Goal: Task Accomplishment & Management: Manage account settings

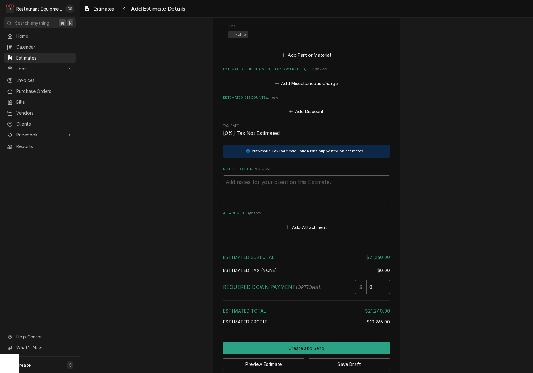
click at [333, 358] on button "Save Draft" at bounding box center [349, 364] width 81 height 12
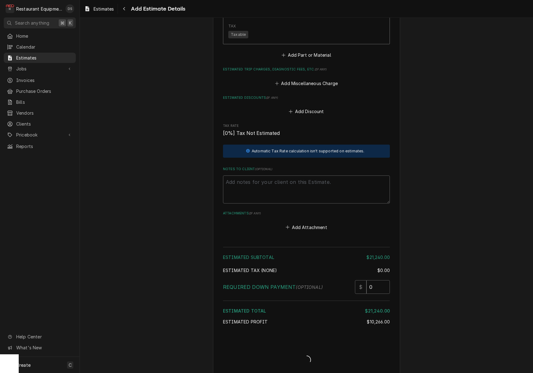
type textarea "x"
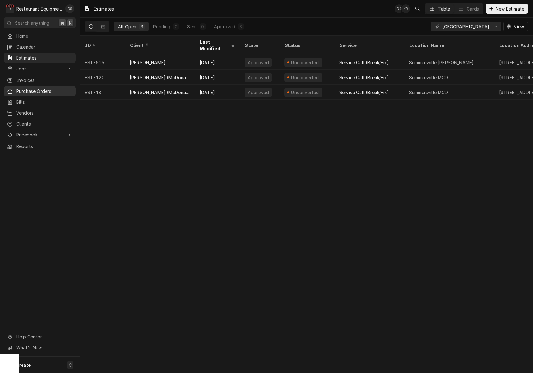
click at [30, 89] on span "Purchase Orders" at bounding box center [44, 91] width 56 height 7
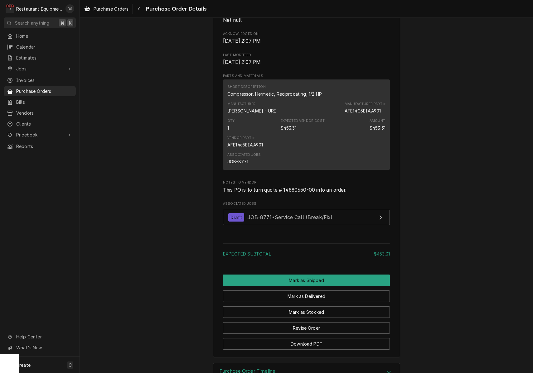
scroll to position [333, 0]
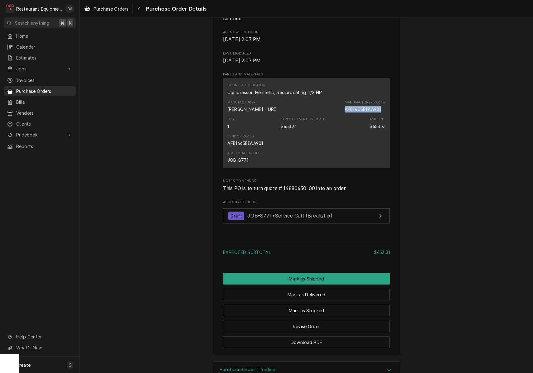
drag, startPoint x: 346, startPoint y: 117, endPoint x: 382, endPoint y: 117, distance: 36.2
click at [383, 113] on div "Manufacturer Part # AFE14C5EIAA901" at bounding box center [364, 106] width 41 height 12
copy div "AFE14C5EIAA901"
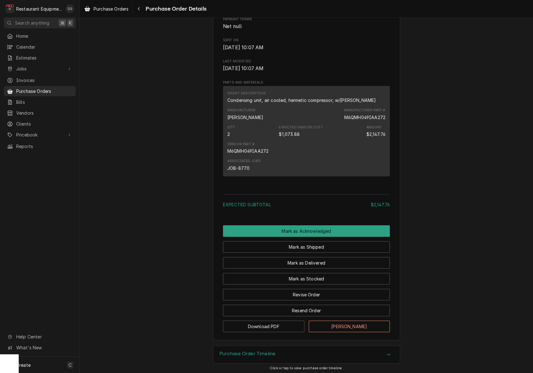
scroll to position [305, 0]
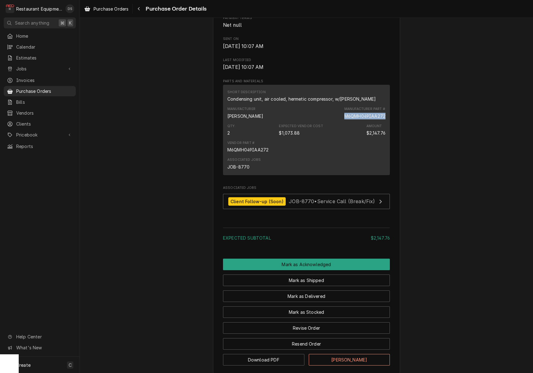
drag, startPoint x: 345, startPoint y: 124, endPoint x: 388, endPoint y: 125, distance: 43.3
click at [388, 125] on div "Short Description Condensing unit, air cooled, hermetic compressor, w/sg drier …" at bounding box center [306, 130] width 167 height 90
copy div "M6QMH049IAA272"
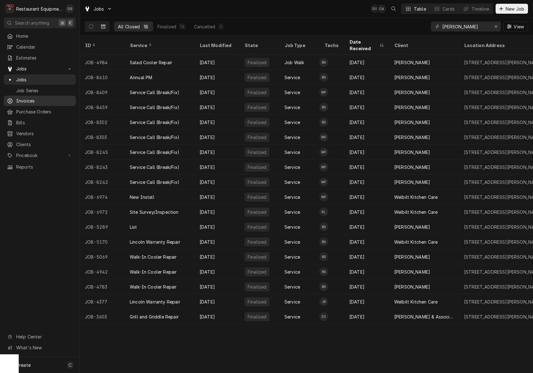
click at [22, 101] on span "Invoices" at bounding box center [44, 101] width 56 height 7
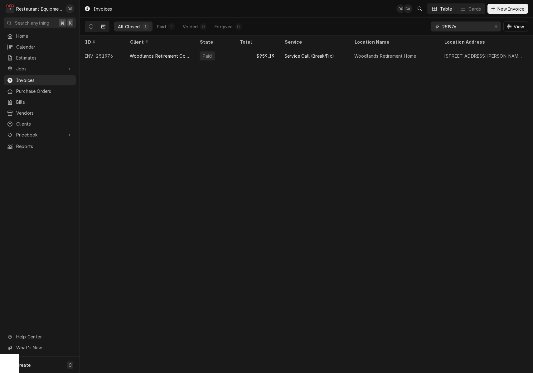
click at [497, 26] on icon "Erase input" at bounding box center [495, 26] width 3 height 4
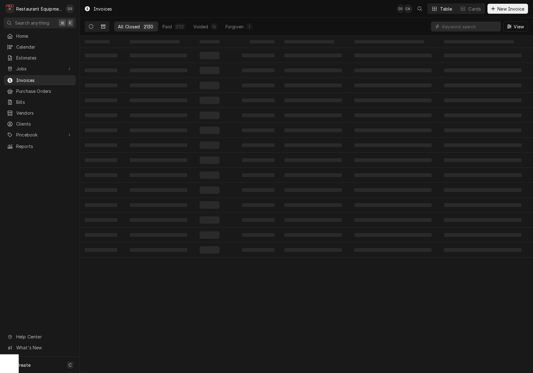
click at [92, 27] on icon "Dynamic Content Wrapper" at bounding box center [91, 26] width 4 height 4
click at [161, 26] on div "Pending" at bounding box center [166, 26] width 17 height 7
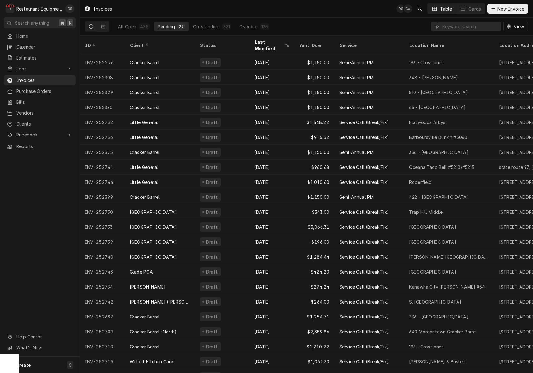
click at [270, 42] on div "Last Modified" at bounding box center [268, 45] width 29 height 13
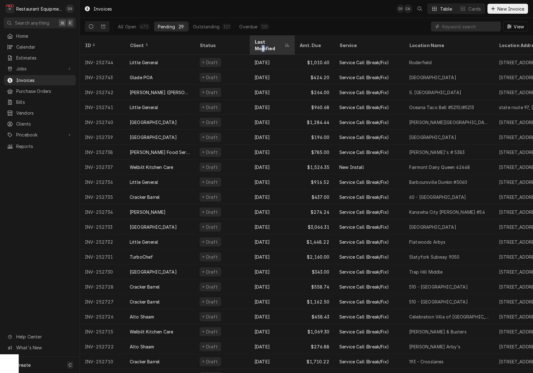
click at [270, 42] on div "Last Modified" at bounding box center [268, 45] width 29 height 13
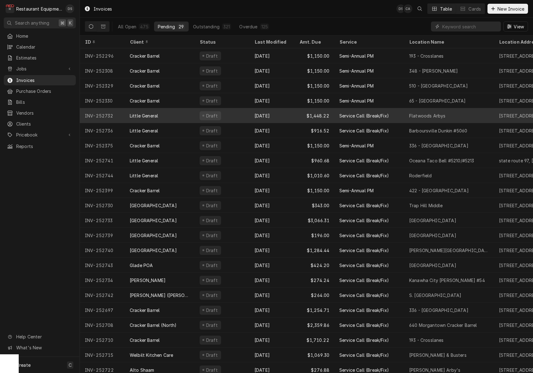
click at [286, 118] on div "Sep 9" at bounding box center [271, 115] width 45 height 15
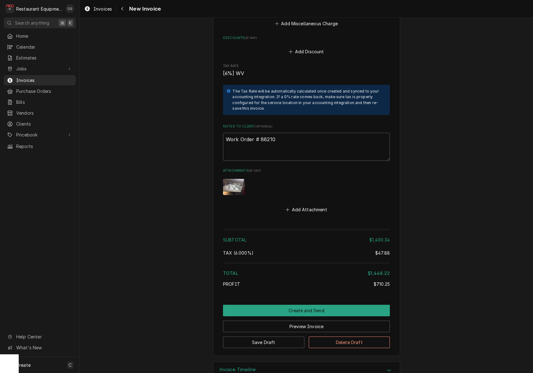
scroll to position [1702, 0]
click at [294, 305] on button "Create and Send" at bounding box center [306, 311] width 167 height 12
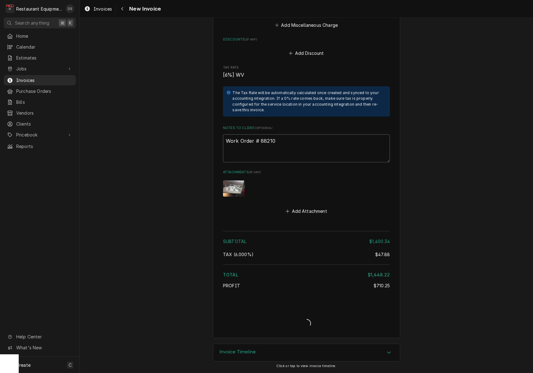
scroll to position [1683, 0]
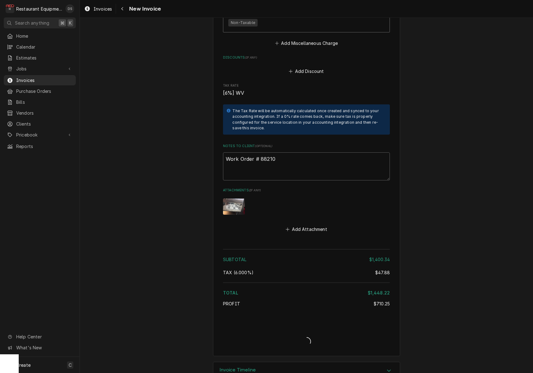
type textarea "x"
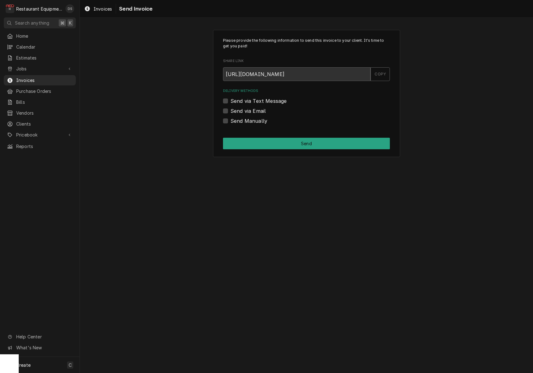
click at [230, 111] on label "Send via Email" at bounding box center [247, 110] width 35 height 7
click at [230, 111] on input "Send via Email" at bounding box center [313, 114] width 167 height 14
checkbox input "true"
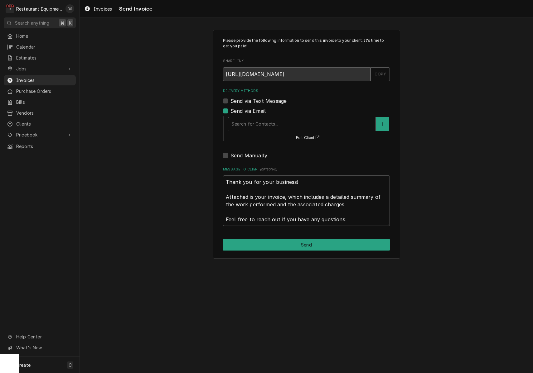
click at [261, 120] on div "Delivery Methods" at bounding box center [301, 123] width 141 height 11
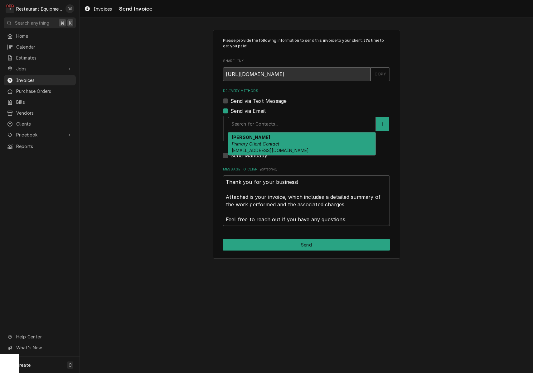
click at [264, 143] on em "Primary Client Contact" at bounding box center [256, 143] width 48 height 5
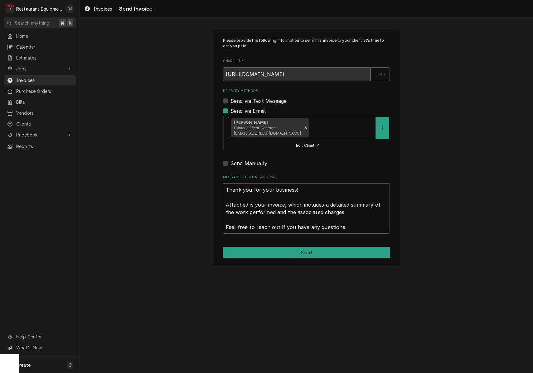
click at [303, 251] on button "Send" at bounding box center [306, 253] width 167 height 12
type textarea "x"
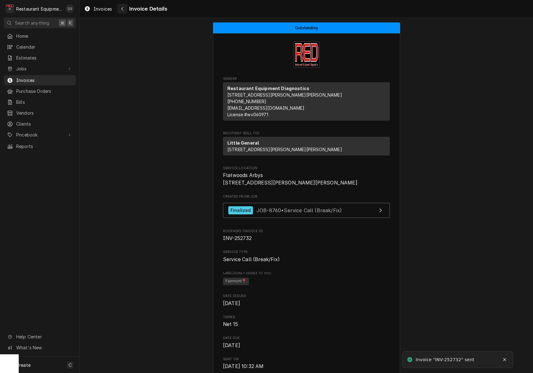
click at [123, 9] on icon "Navigate back" at bounding box center [122, 9] width 3 height 4
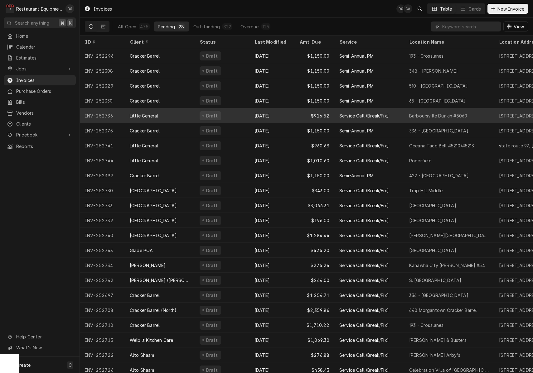
click at [175, 115] on div "Little General" at bounding box center [160, 115] width 70 height 15
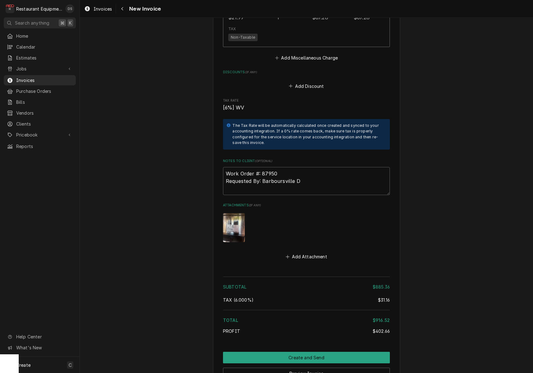
scroll to position [1639, 0]
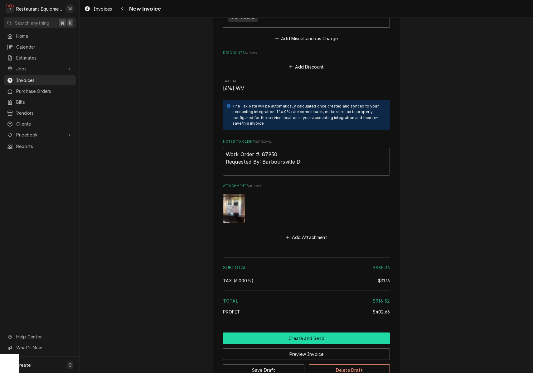
click at [310, 333] on button "Create and Send" at bounding box center [306, 339] width 167 height 12
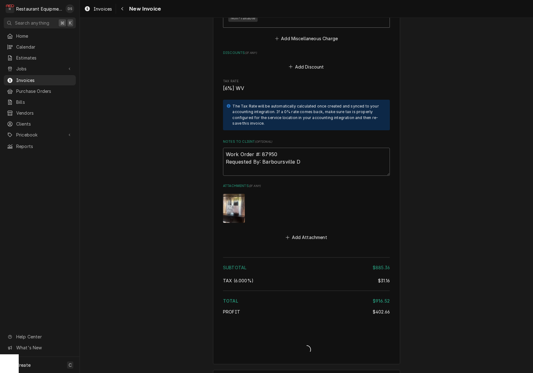
type textarea "x"
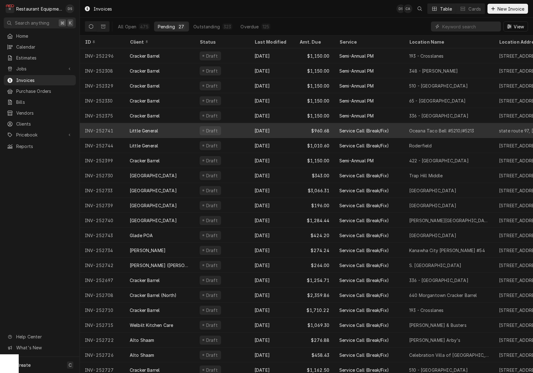
click at [299, 128] on div "$960.68" at bounding box center [314, 130] width 40 height 15
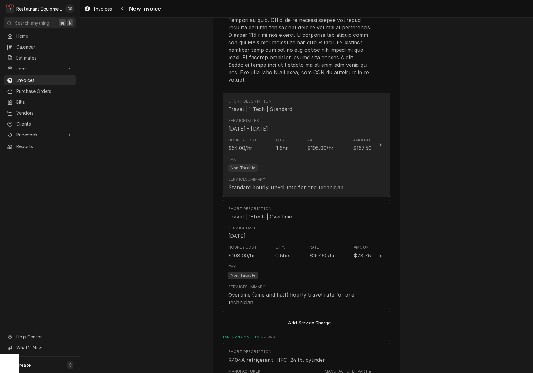
scroll to position [945, 0]
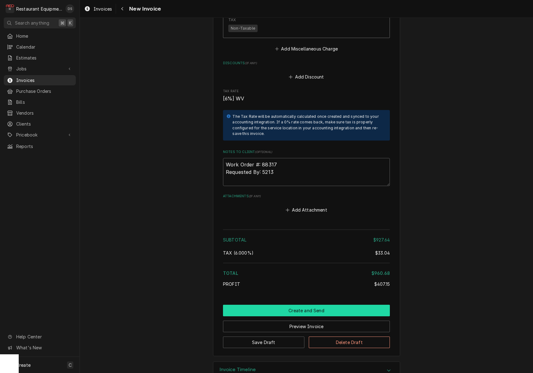
click at [308, 305] on button "Create and Send" at bounding box center [306, 311] width 167 height 12
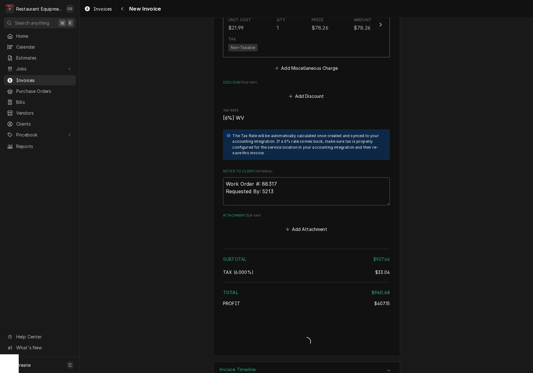
type textarea "x"
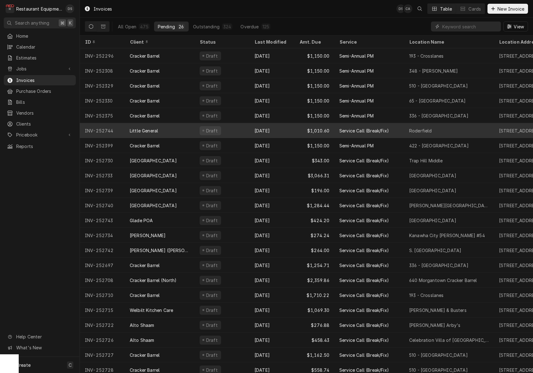
click at [237, 130] on div "Draft" at bounding box center [221, 130] width 55 height 15
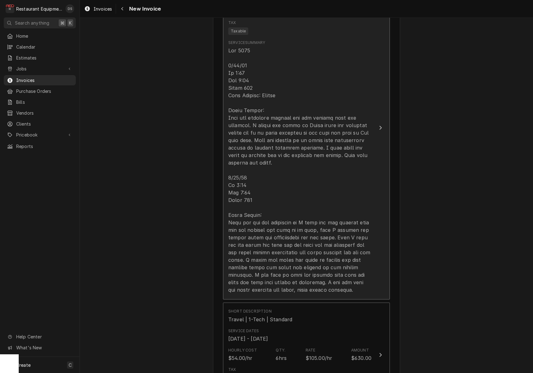
scroll to position [481, 0]
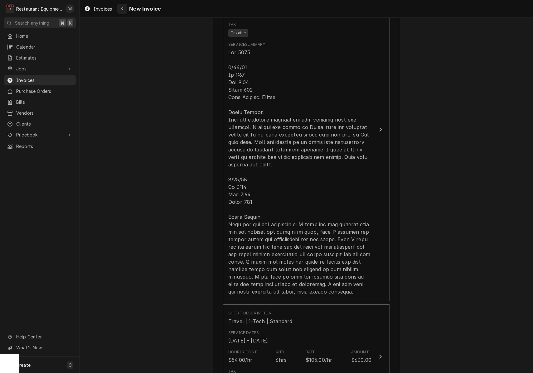
click at [121, 6] on div "Navigate back" at bounding box center [122, 9] width 6 height 6
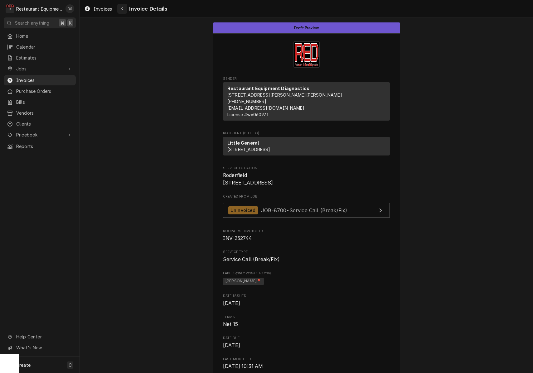
drag, startPoint x: 0, startPoint y: 0, endPoint x: 121, endPoint y: 6, distance: 120.8
click at [121, 6] on div "Navigate back" at bounding box center [122, 9] width 6 height 6
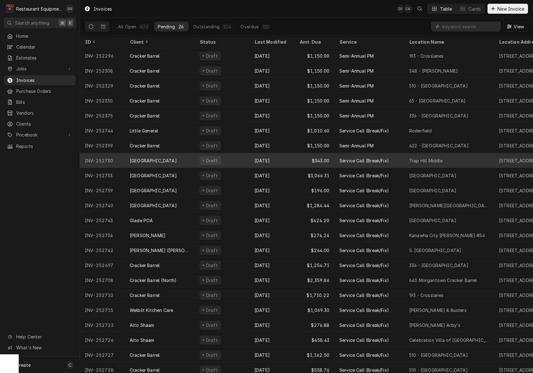
click at [231, 159] on div "Draft" at bounding box center [221, 160] width 55 height 15
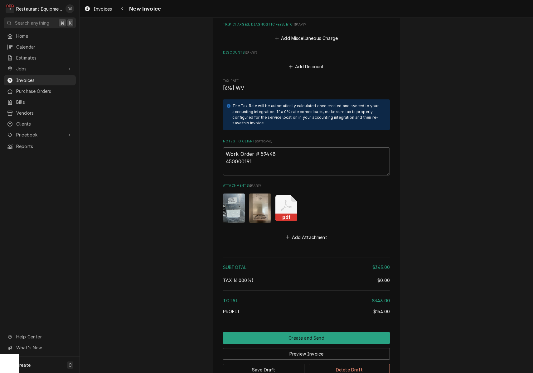
scroll to position [1157, 0]
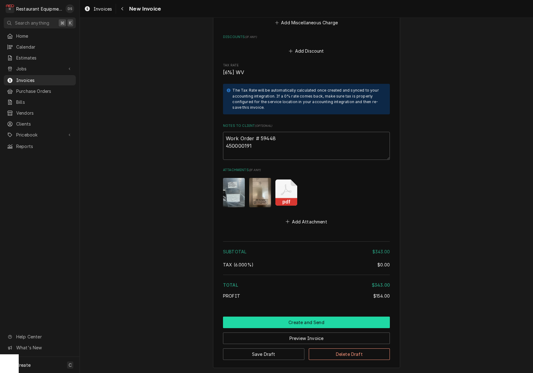
click at [308, 317] on button "Create and Send" at bounding box center [306, 323] width 167 height 12
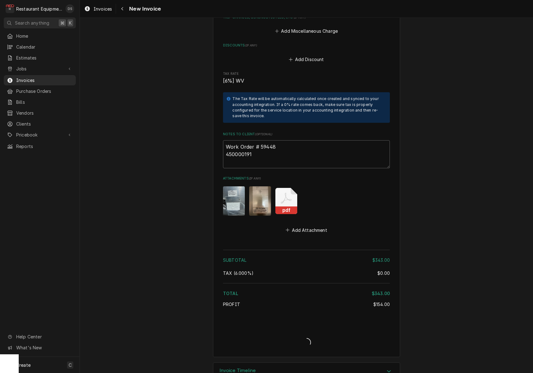
type textarea "x"
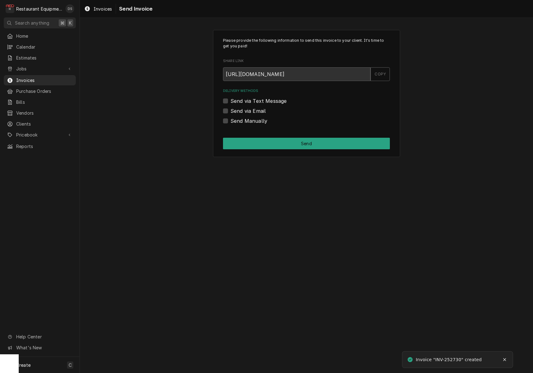
click at [230, 109] on label "Send via Email" at bounding box center [247, 110] width 35 height 7
click at [230, 109] on input "Send via Email" at bounding box center [313, 114] width 167 height 14
checkbox input "true"
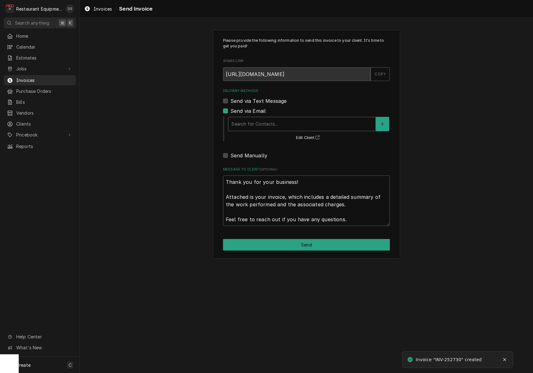
click at [277, 121] on div "Search for Contacts..." at bounding box center [301, 124] width 147 height 14
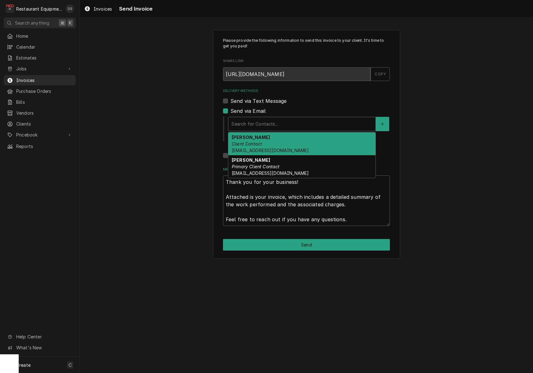
drag, startPoint x: 271, startPoint y: 140, endPoint x: 323, endPoint y: 135, distance: 52.3
click at [271, 140] on div "Darlene McNeal Client Contact smcneel@k12.wv.us" at bounding box center [301, 143] width 147 height 23
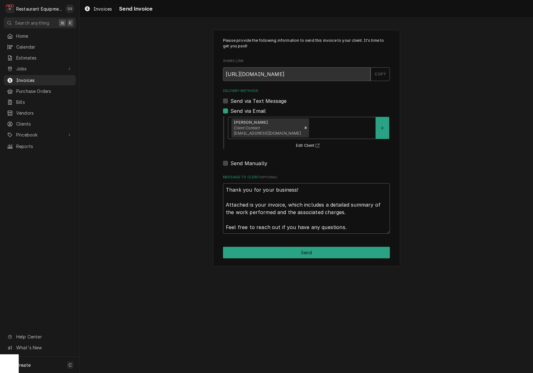
click at [317, 124] on div "Delivery Methods" at bounding box center [341, 127] width 62 height 11
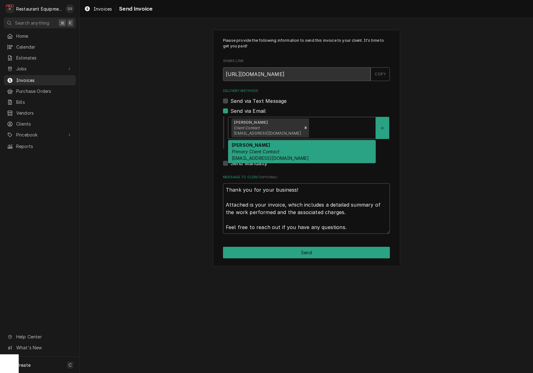
click at [290, 146] on div "Malati Reeve Primary Client Contact mreeve@k12.wv.us" at bounding box center [301, 151] width 147 height 23
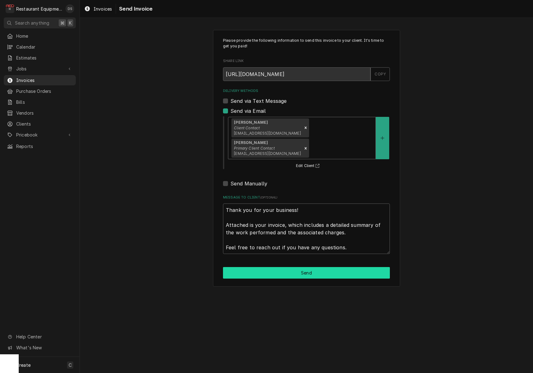
click at [309, 267] on button "Send" at bounding box center [306, 273] width 167 height 12
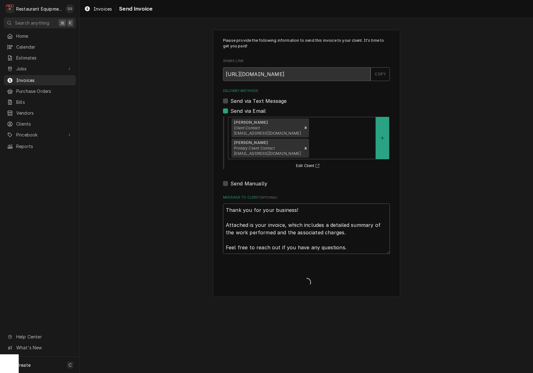
type textarea "x"
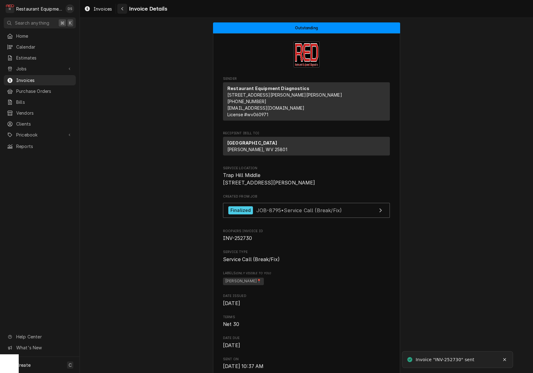
click at [123, 10] on icon "Navigate back" at bounding box center [122, 9] width 3 height 4
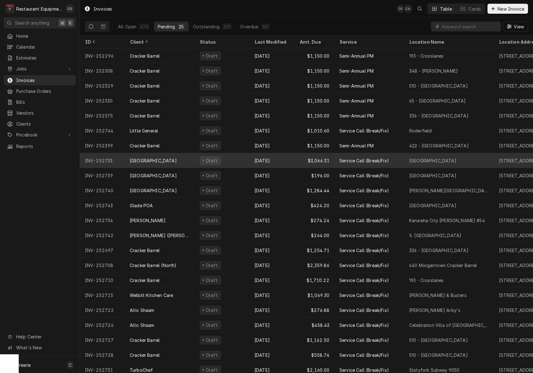
click at [243, 160] on div "Draft" at bounding box center [221, 160] width 55 height 15
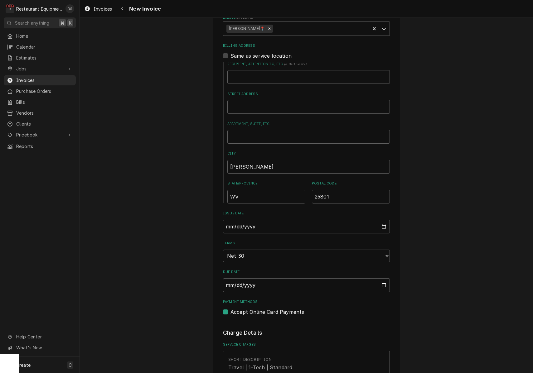
scroll to position [125, 0]
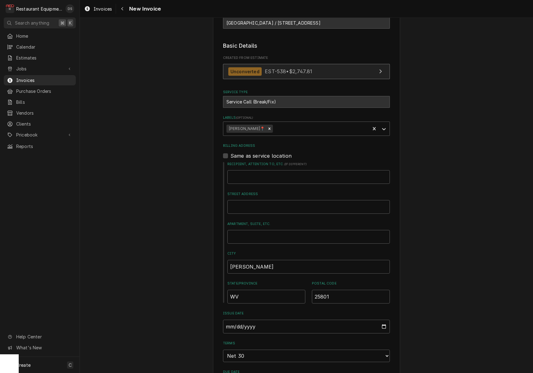
click at [307, 71] on span "EST-538 • $2,747.81" at bounding box center [288, 71] width 47 height 6
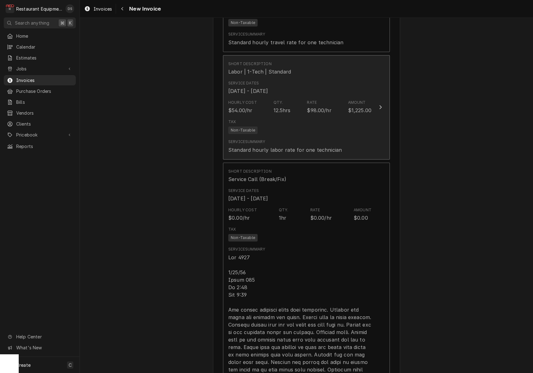
scroll to position [630, 0]
click at [277, 115] on div "Tax Non-Taxable" at bounding box center [299, 125] width 143 height 20
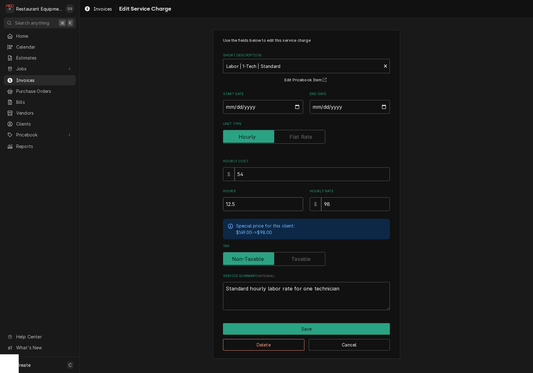
click at [243, 205] on input "12.5" at bounding box center [263, 204] width 80 height 14
click at [242, 205] on input "12.5" at bounding box center [263, 204] width 80 height 14
type textarea "x"
type input "12.59"
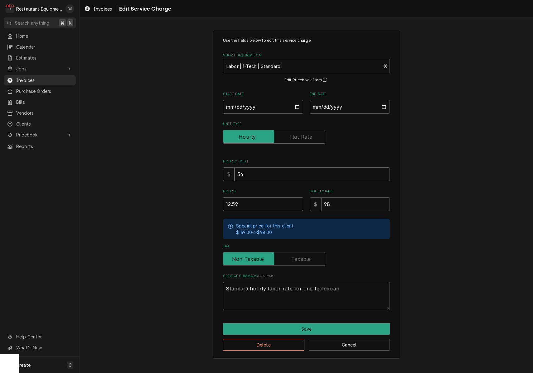
type textarea "x"
drag, startPoint x: 255, startPoint y: 205, endPoint x: 207, endPoint y: 204, distance: 47.4
click at [208, 204] on div "Use the fields below to edit this service charge Short Description Labor | 1-Te…" at bounding box center [306, 194] width 453 height 340
type textarea "x"
type input "9"
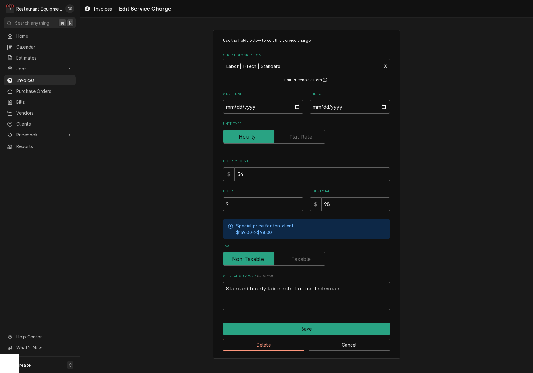
type textarea "x"
type input "9.2"
type textarea "x"
type input "9.25"
click at [294, 327] on button "Save" at bounding box center [306, 329] width 167 height 12
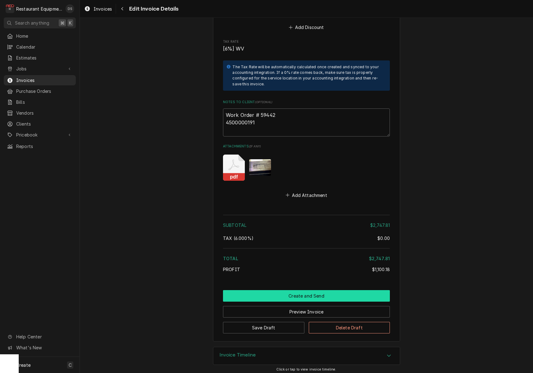
scroll to position [1586, 0]
click at [316, 293] on button "Create and Send" at bounding box center [306, 297] width 167 height 12
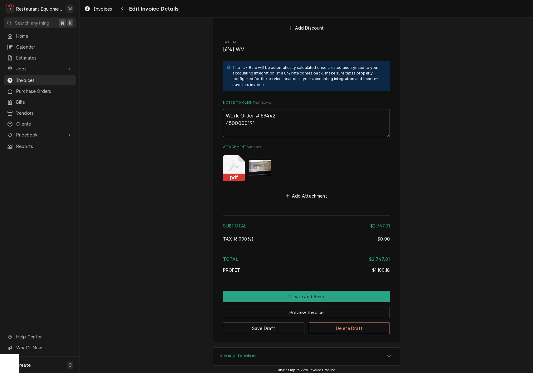
scroll to position [1567, 0]
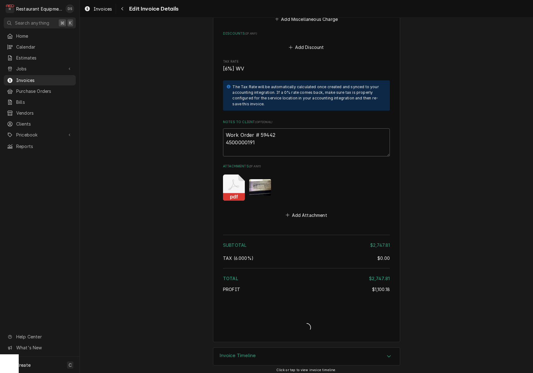
type textarea "x"
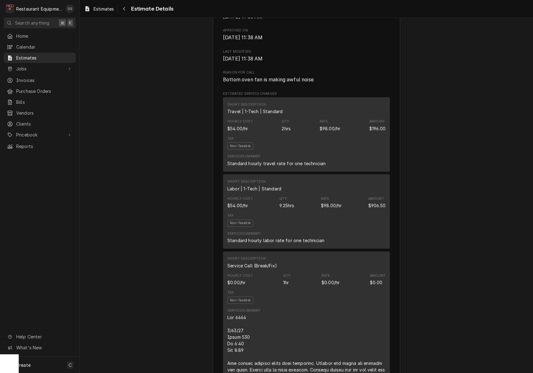
scroll to position [312, 0]
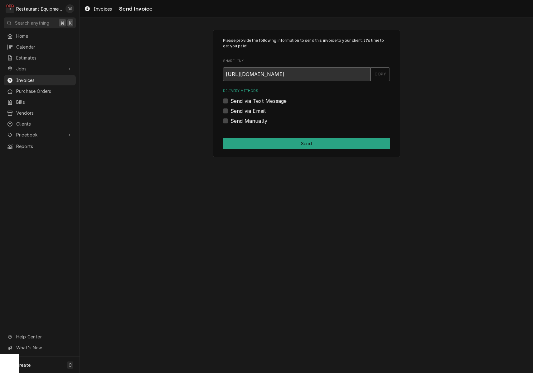
click at [230, 111] on label "Send via Email" at bounding box center [247, 110] width 35 height 7
click at [230, 111] on input "Send via Email" at bounding box center [313, 114] width 167 height 14
click at [230, 111] on label "Send via Email" at bounding box center [247, 110] width 35 height 7
click at [230, 111] on input "Send via Email" at bounding box center [313, 114] width 167 height 14
click at [230, 112] on label "Send via Email" at bounding box center [247, 110] width 35 height 7
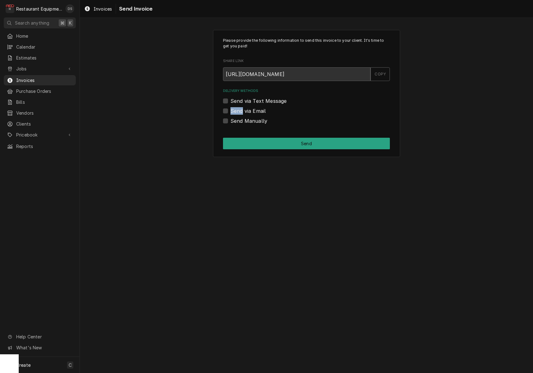
click at [230, 112] on input "Send via Email" at bounding box center [313, 114] width 167 height 14
checkbox input "true"
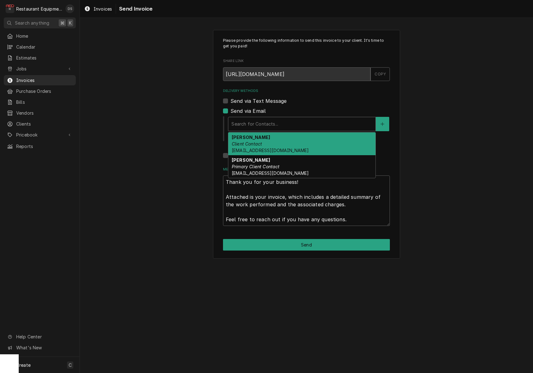
click at [270, 121] on div "Search for Contacts..." at bounding box center [301, 124] width 141 height 7
drag, startPoint x: 280, startPoint y: 143, endPoint x: 285, endPoint y: 144, distance: 5.4
click at [280, 143] on div "[PERSON_NAME] Client Contact [EMAIL_ADDRESS][DOMAIN_NAME]" at bounding box center [301, 143] width 147 height 23
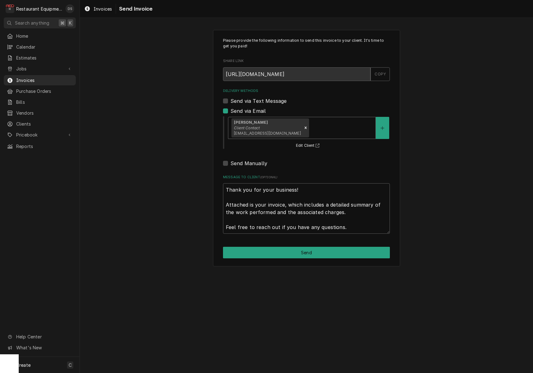
click at [318, 130] on div "Delivery Methods" at bounding box center [341, 127] width 62 height 11
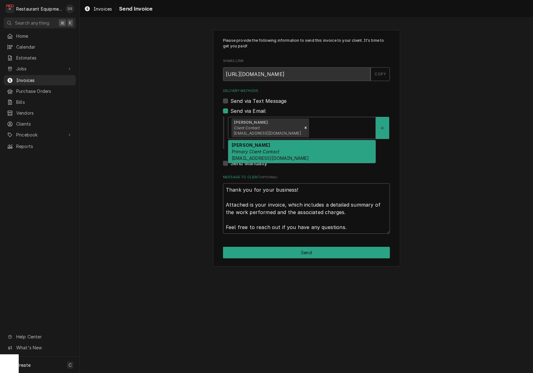
click at [308, 150] on div "[PERSON_NAME] Primary Client Contact [EMAIL_ADDRESS][DOMAIN_NAME]" at bounding box center [301, 151] width 147 height 23
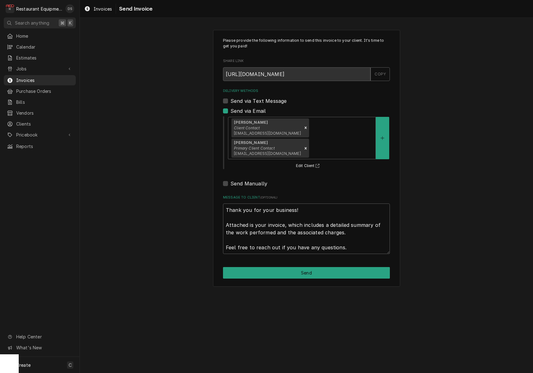
click at [312, 267] on button "Send" at bounding box center [306, 273] width 167 height 12
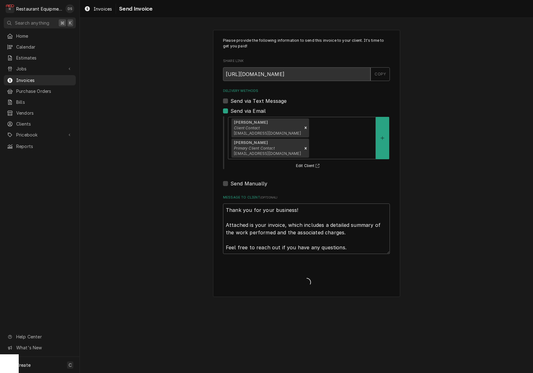
click at [312, 248] on div "Please provide the following information to send this invoice to your client. I…" at bounding box center [306, 163] width 187 height 267
type textarea "x"
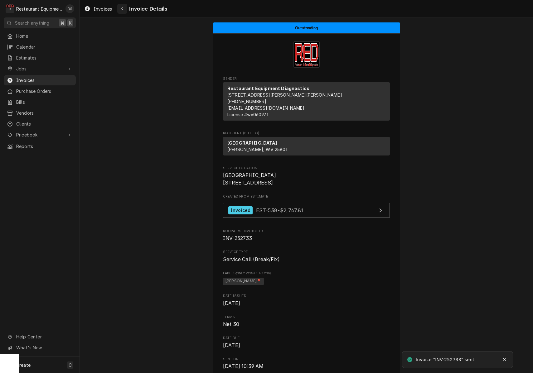
click at [125, 10] on div "Navigate back" at bounding box center [122, 9] width 6 height 6
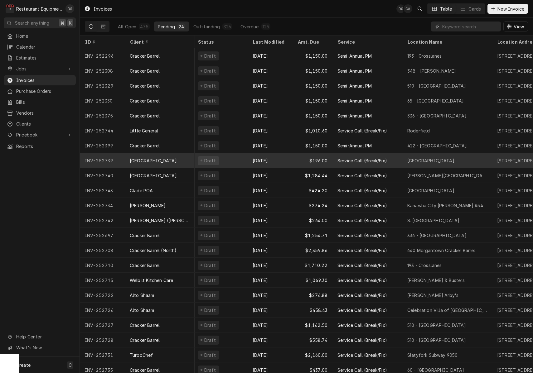
scroll to position [0, 1]
click at [176, 155] on div "[GEOGRAPHIC_DATA]" at bounding box center [160, 160] width 70 height 15
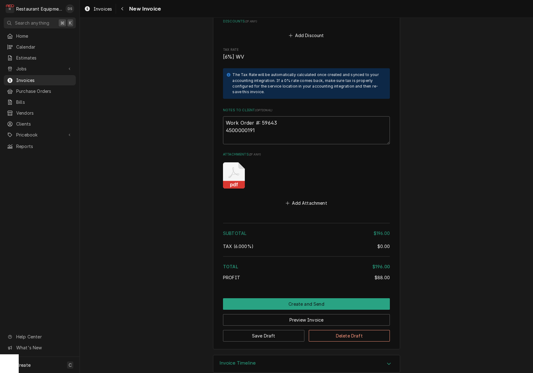
scroll to position [1037, 0]
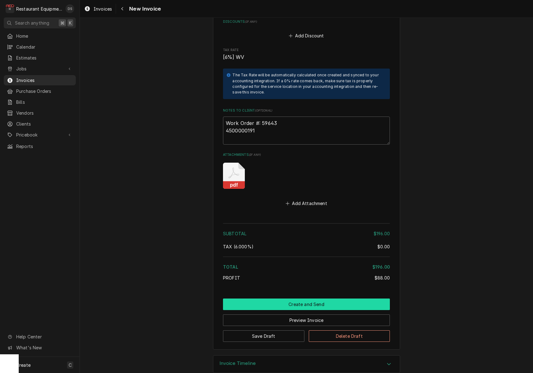
click at [298, 299] on button "Create and Send" at bounding box center [306, 305] width 167 height 12
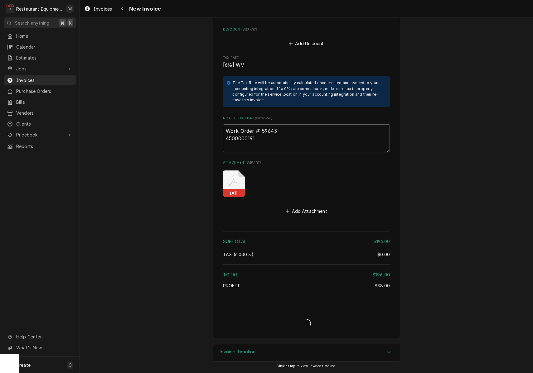
scroll to position [1018, 0]
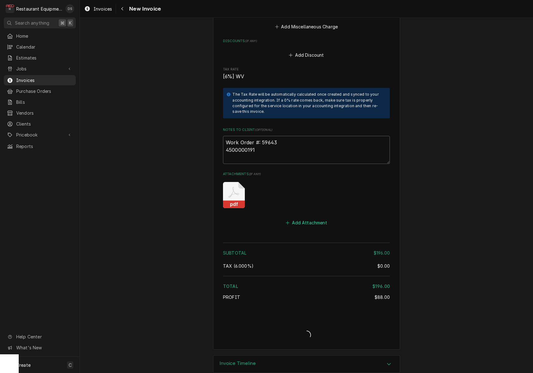
type textarea "x"
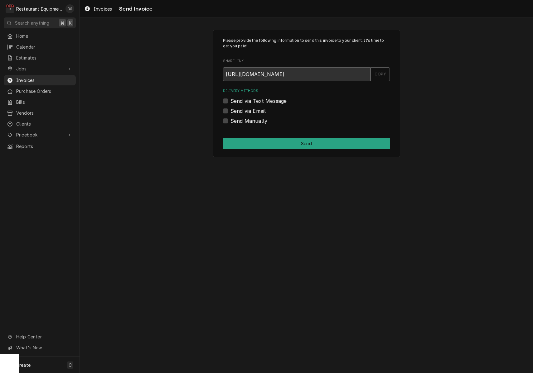
click at [230, 108] on label "Send via Email" at bounding box center [247, 110] width 35 height 7
click at [230, 108] on input "Send via Email" at bounding box center [313, 114] width 167 height 14
checkbox input "true"
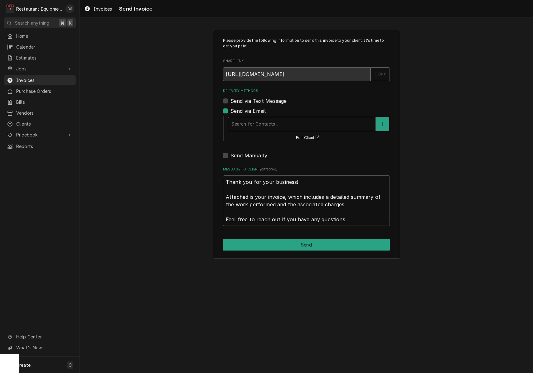
click at [263, 117] on div "Search for Contacts..." at bounding box center [301, 124] width 147 height 14
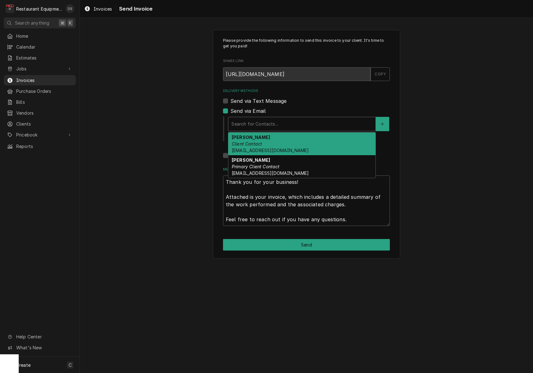
click at [264, 140] on div "[PERSON_NAME] Client Contact [EMAIL_ADDRESS][DOMAIN_NAME]" at bounding box center [301, 143] width 147 height 23
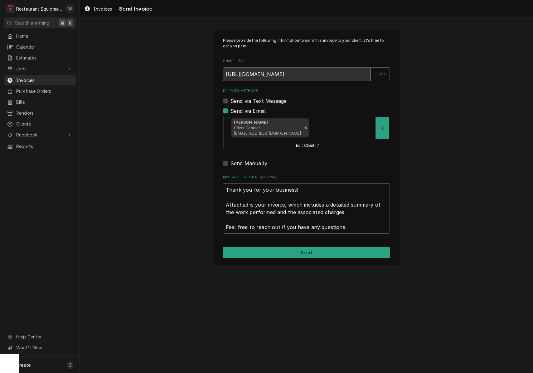
drag, startPoint x: 305, startPoint y: 126, endPoint x: 304, endPoint y: 132, distance: 5.8
click at [310, 126] on div "Delivery Methods" at bounding box center [341, 127] width 62 height 11
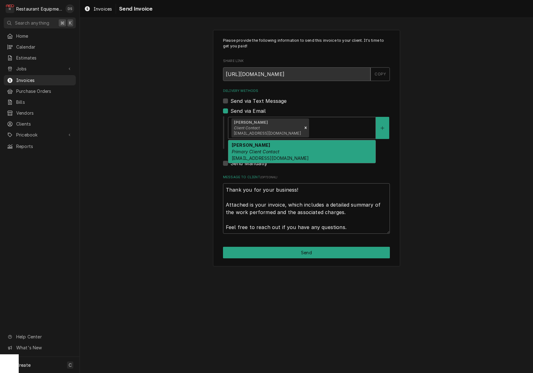
click at [295, 148] on div "Malati Reeve Primary Client Contact mreeve@k12.wv.us" at bounding box center [301, 151] width 147 height 23
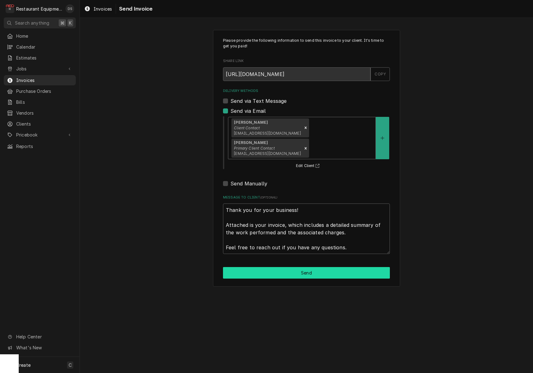
click at [310, 267] on button "Send" at bounding box center [306, 273] width 167 height 12
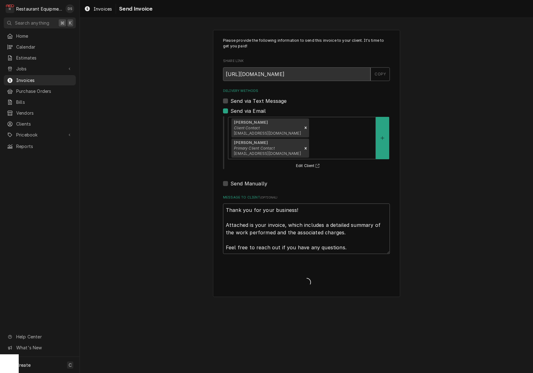
type textarea "x"
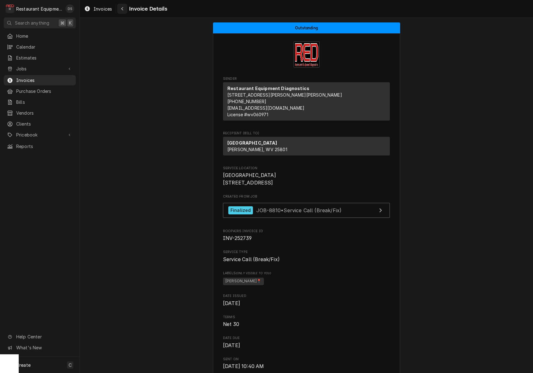
click at [122, 9] on icon "Navigate back" at bounding box center [122, 9] width 3 height 4
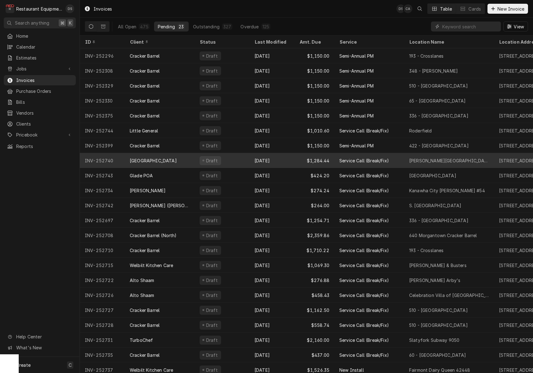
click at [242, 161] on div "Draft" at bounding box center [221, 160] width 55 height 15
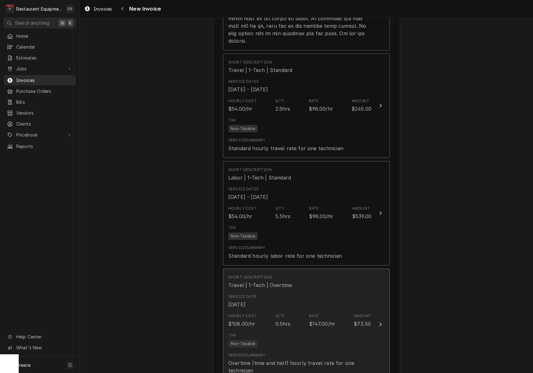
scroll to position [1029, 0]
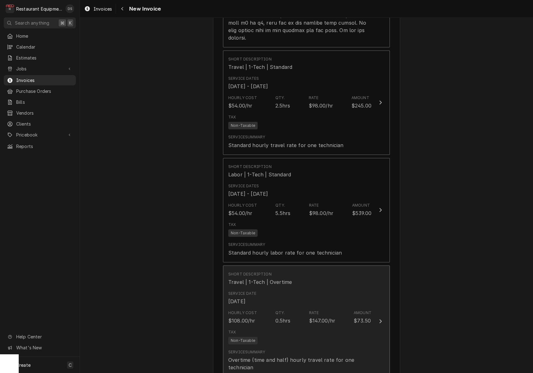
click at [315, 289] on div "Service Date [DATE]" at bounding box center [299, 297] width 143 height 19
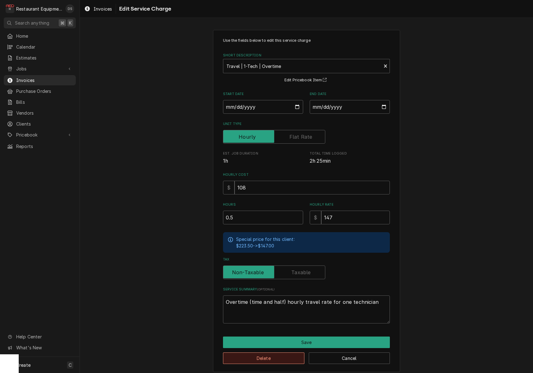
click at [274, 352] on button "Delete" at bounding box center [263, 358] width 81 height 12
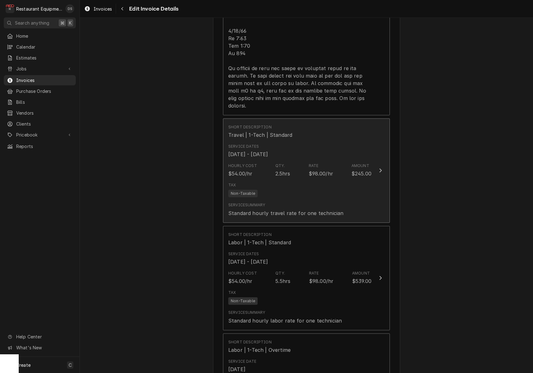
scroll to position [941, 0]
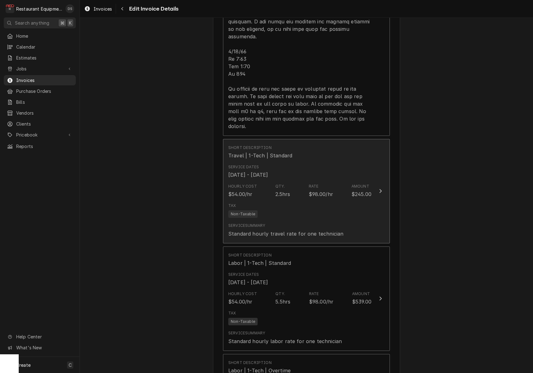
click at [300, 183] on div "Hourly Cost $54.00/hr Qty. 2.5hrs Rate $98.00/hr Amount $245.00" at bounding box center [299, 190] width 143 height 19
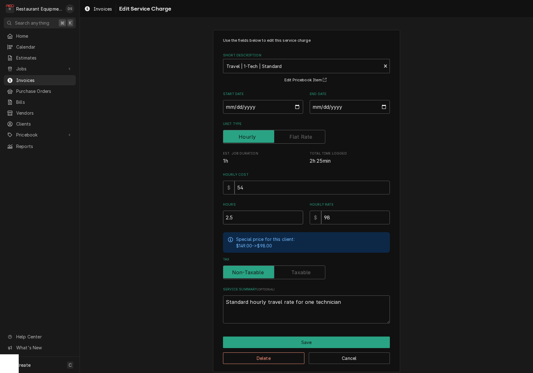
drag, startPoint x: 254, startPoint y: 217, endPoint x: 183, endPoint y: 213, distance: 71.5
click at [183, 213] on div "Use the fields below to edit this service charge Short Description Travel | 1-T…" at bounding box center [306, 200] width 453 height 353
type textarea "x"
type input "2"
click at [297, 339] on button "Save" at bounding box center [306, 342] width 167 height 12
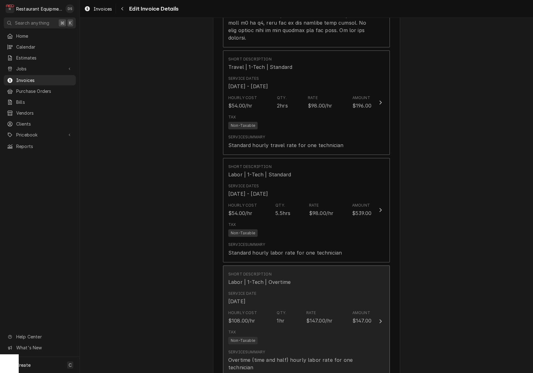
scroll to position [1050, 0]
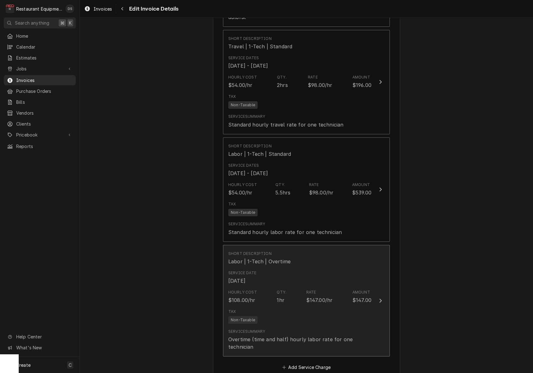
click at [320, 306] on div "Tax Non-Taxable" at bounding box center [299, 316] width 143 height 20
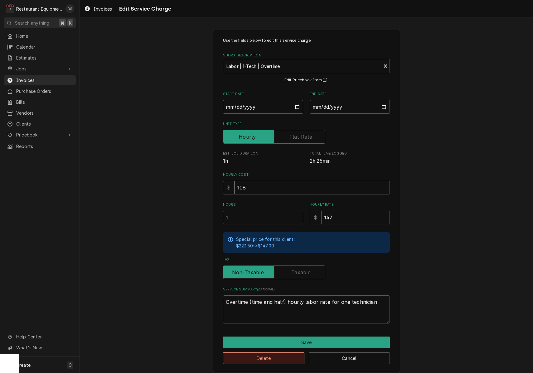
click at [269, 355] on button "Delete" at bounding box center [263, 358] width 81 height 12
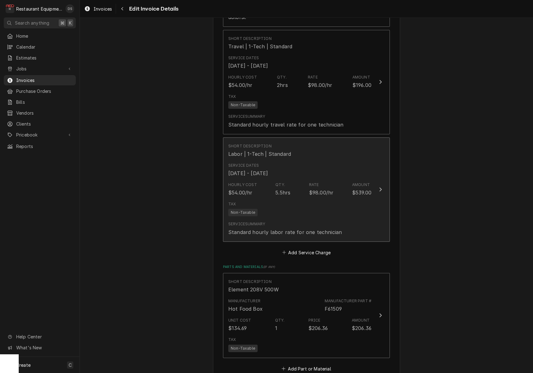
click at [298, 228] on div "Standard hourly labor rate for one technician" at bounding box center [284, 231] width 113 height 7
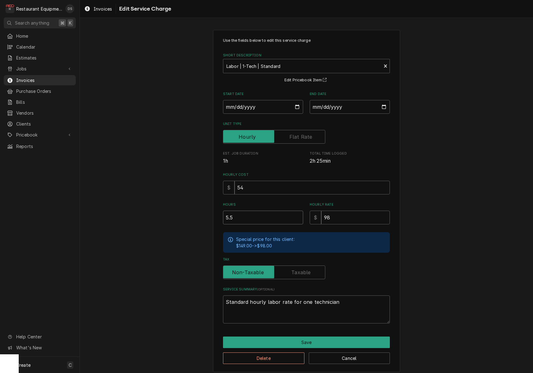
click at [256, 214] on input "5.5" at bounding box center [263, 218] width 80 height 14
type textarea "x"
type input "6"
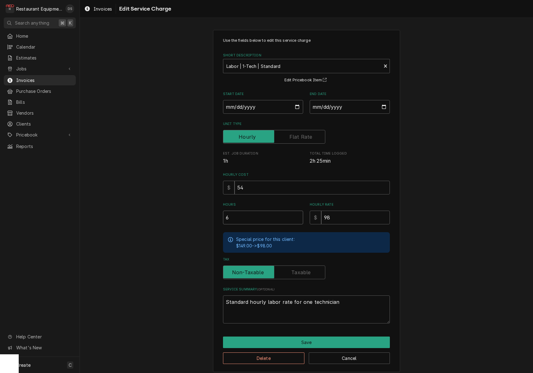
type textarea "x"
type input "6.5"
click at [294, 337] on button "Save" at bounding box center [306, 343] width 167 height 12
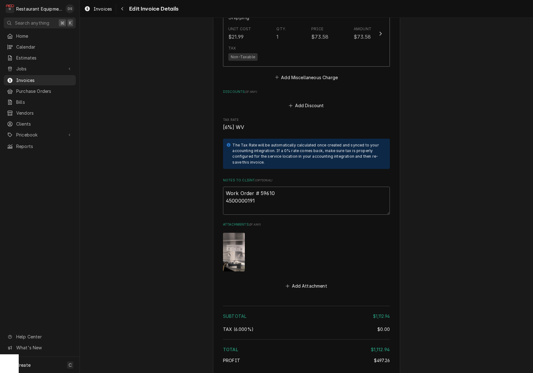
scroll to position [1462, 0]
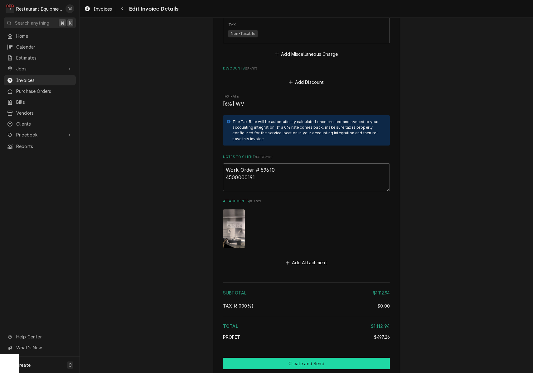
click at [306, 358] on button "Create and Send" at bounding box center [306, 364] width 167 height 12
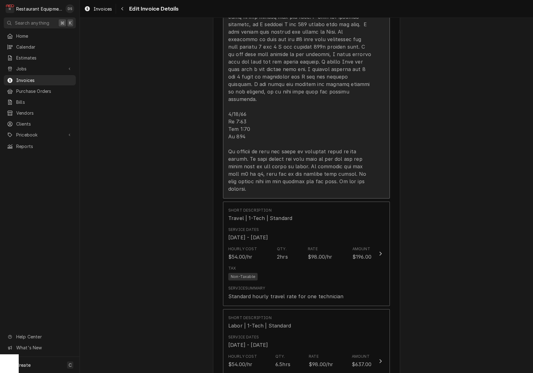
scroll to position [902, 0]
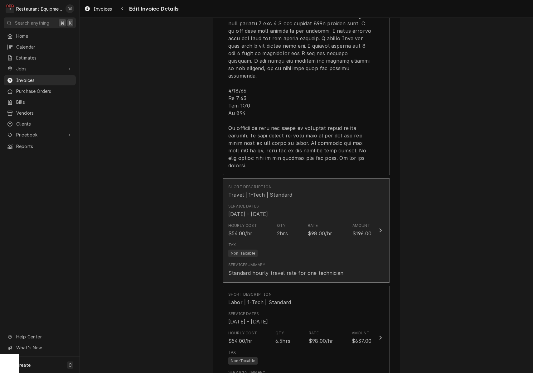
click at [317, 182] on div "Short Description Travel | 1-Tech | Standard" at bounding box center [299, 191] width 143 height 19
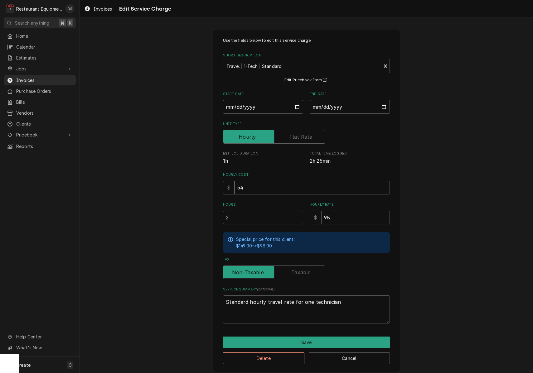
drag, startPoint x: 209, startPoint y: 210, endPoint x: 204, endPoint y: 209, distance: 5.3
click at [204, 209] on div "Use the fields below to edit this service charge Short Description Travel | 1-T…" at bounding box center [306, 200] width 453 height 353
type textarea "x"
type input "3"
click at [311, 339] on button "Save" at bounding box center [306, 343] width 167 height 12
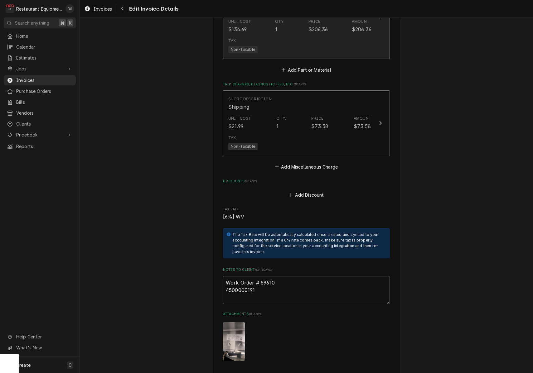
scroll to position [1349, 0]
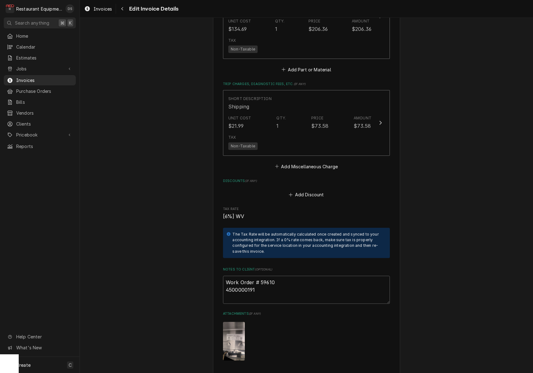
click at [309, 190] on button "Add Discount" at bounding box center [306, 194] width 37 height 9
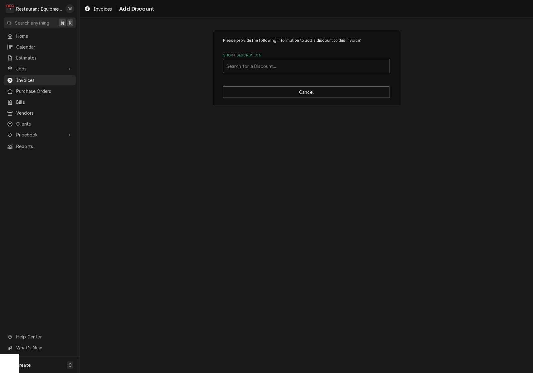
click at [276, 68] on div "Short Description" at bounding box center [306, 65] width 160 height 11
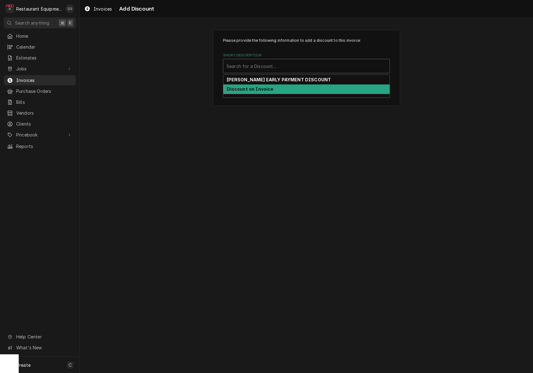
click at [273, 86] on div "Discount on Invoice" at bounding box center [306, 89] width 166 height 10
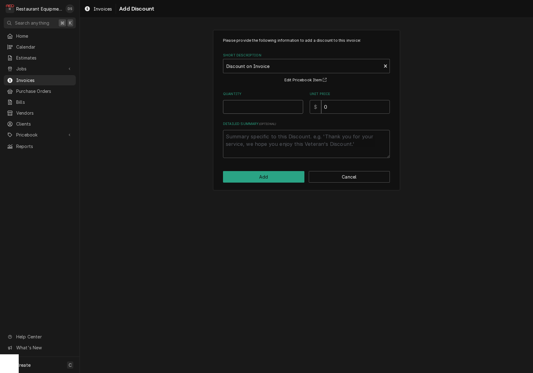
click at [273, 106] on input "Quantity" at bounding box center [263, 107] width 80 height 14
type textarea "x"
type input "1"
type textarea "x"
type input "10"
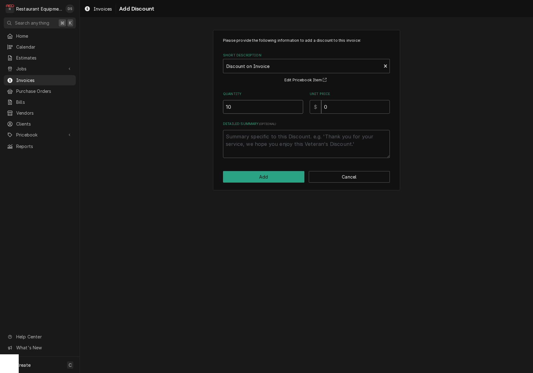
type textarea "x"
type input "1"
click at [331, 104] on input "0" at bounding box center [355, 107] width 69 height 14
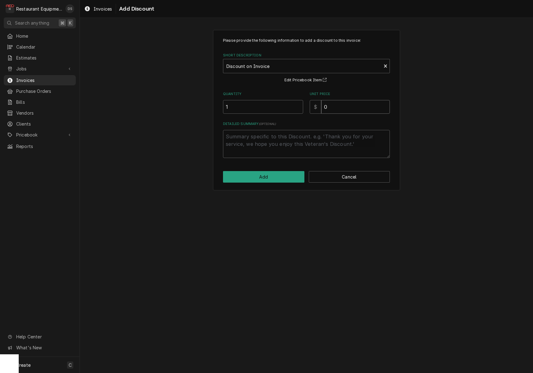
type textarea "x"
type input "2"
type textarea "x"
type input "29"
type textarea "x"
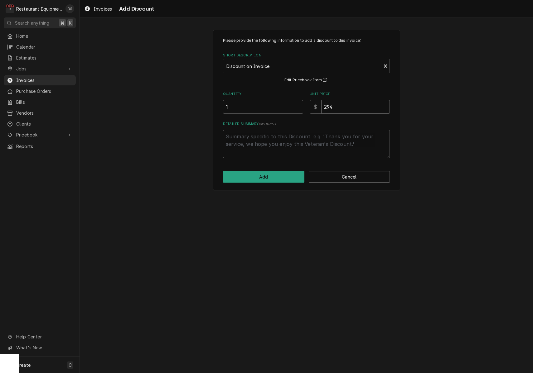
type input "294"
click at [291, 141] on textarea "Detailed Summary ( optional )" at bounding box center [306, 144] width 167 height 28
click at [280, 178] on button "Add" at bounding box center [263, 177] width 81 height 12
type textarea "x"
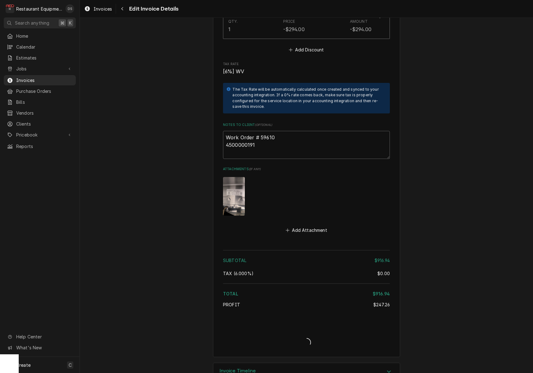
click at [122, 8] on icon "Navigate back" at bounding box center [122, 8] width 2 height 3
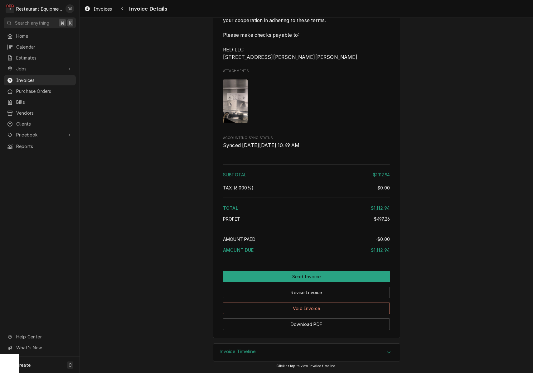
scroll to position [1276, 0]
click at [327, 295] on button "Revise Invoice" at bounding box center [306, 293] width 167 height 12
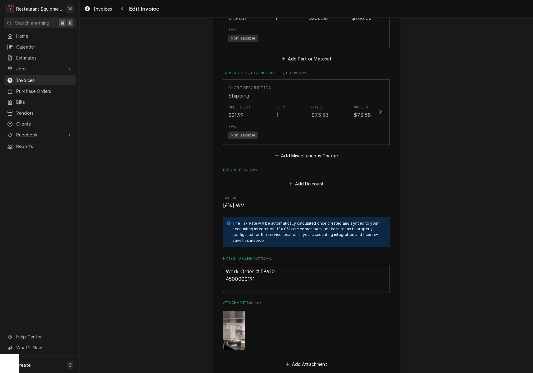
scroll to position [1397, 0]
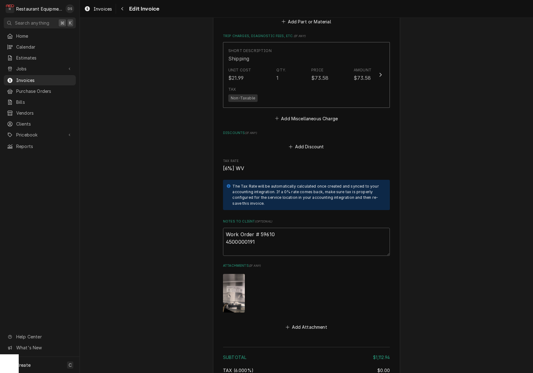
click at [307, 142] on button "Add Discount" at bounding box center [306, 146] width 37 height 9
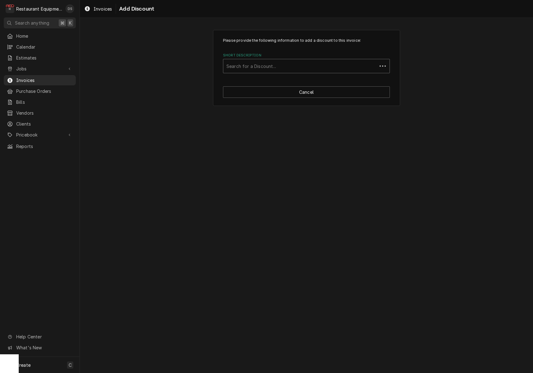
click at [274, 68] on div "Search for a Discount..." at bounding box center [299, 66] width 147 height 7
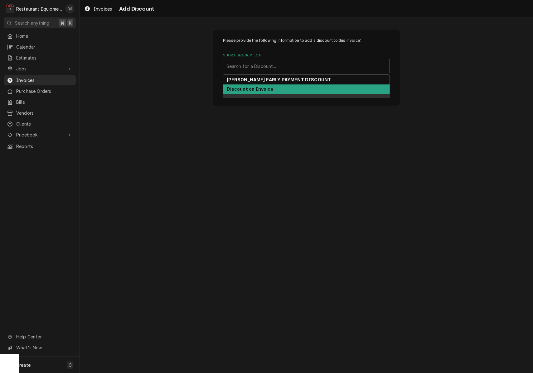
click at [268, 87] on strong "Discount on Invoice" at bounding box center [250, 88] width 47 height 5
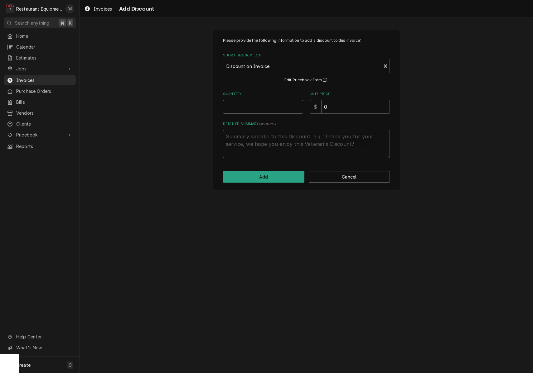
click at [271, 104] on input "Quantity" at bounding box center [263, 107] width 80 height 14
type textarea "x"
type input "1"
type textarea "x"
type input "2"
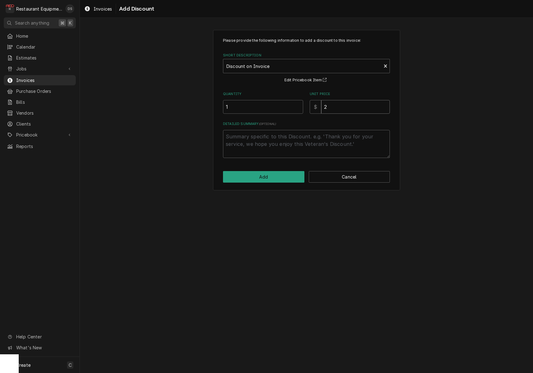
type textarea "x"
type input "29"
type textarea "x"
type input "294"
type textarea "x"
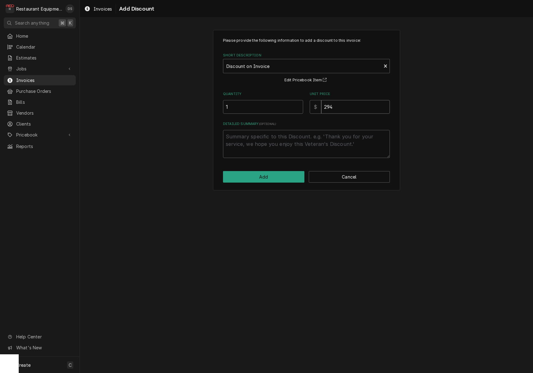
type input "294.0"
type textarea "x"
type input "294.00"
click at [270, 174] on button "Add" at bounding box center [263, 177] width 81 height 12
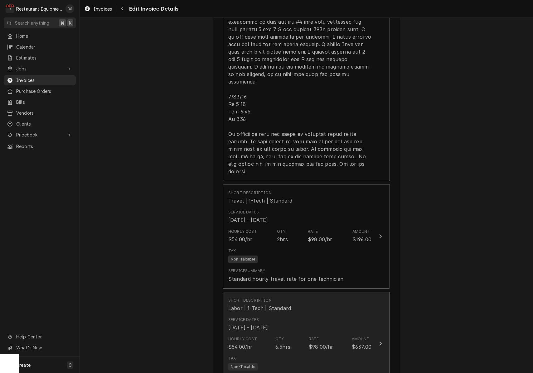
scroll to position [895, 0]
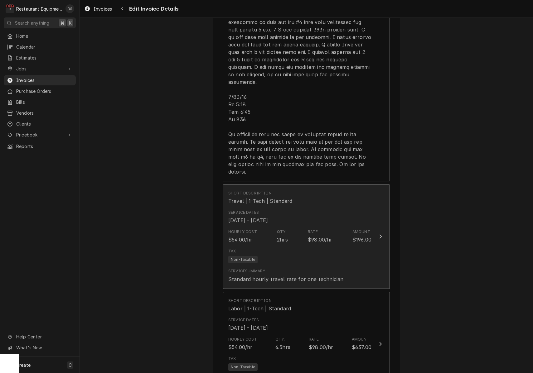
click at [304, 246] on div "Tax Non-Taxable" at bounding box center [299, 256] width 143 height 20
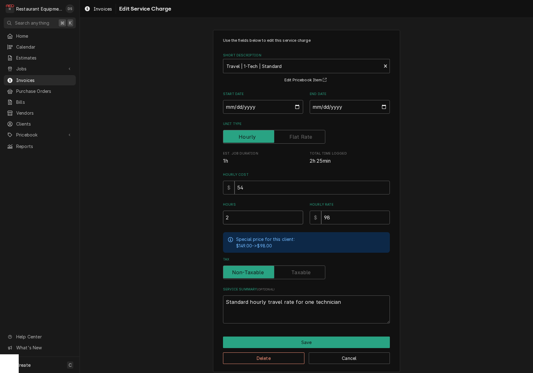
drag, startPoint x: 250, startPoint y: 214, endPoint x: 189, endPoint y: 209, distance: 60.7
click at [191, 210] on div "Use the fields below to edit this service charge Short Description Travel | 1-T…" at bounding box center [306, 200] width 453 height 353
type textarea "x"
type input "3"
click at [310, 340] on button "Save" at bounding box center [306, 343] width 167 height 12
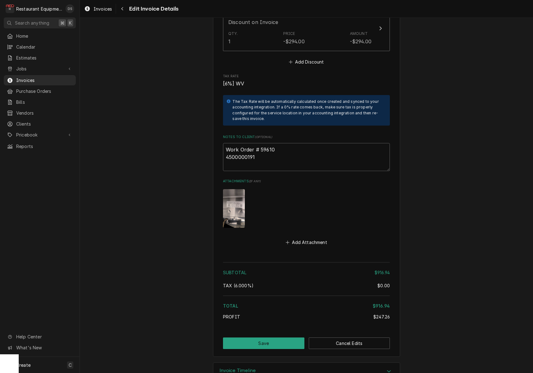
scroll to position [1530, 0]
click at [279, 338] on button "Save" at bounding box center [263, 344] width 81 height 12
type textarea "x"
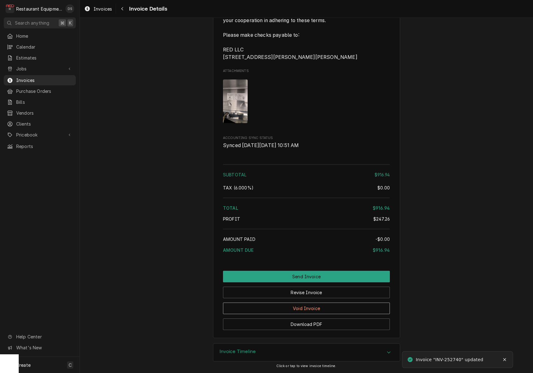
scroll to position [1311, 0]
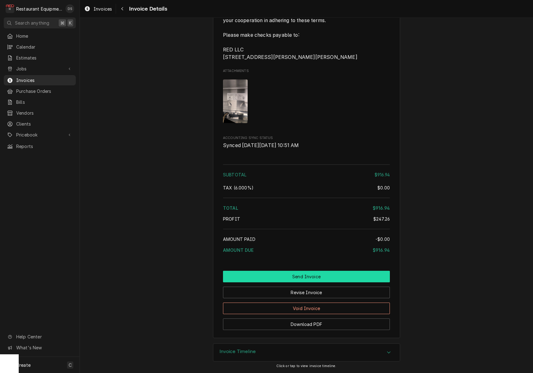
click at [300, 282] on button "Send Invoice" at bounding box center [306, 277] width 167 height 12
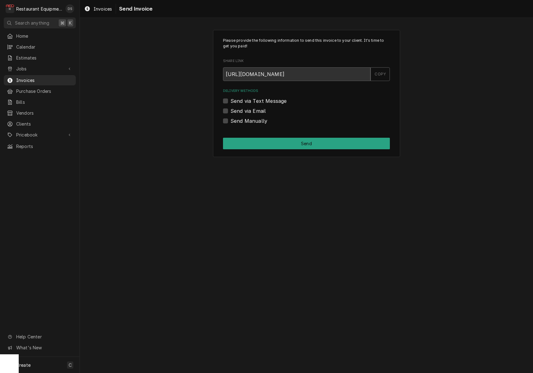
scroll to position [0, 0]
click at [230, 109] on label "Send via Email" at bounding box center [247, 110] width 35 height 7
click at [230, 109] on input "Send via Email" at bounding box center [313, 114] width 167 height 14
checkbox input "true"
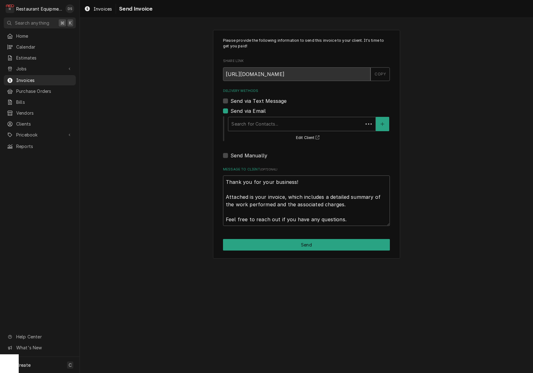
scroll to position [0, 0]
click at [261, 122] on div "Search for Contacts..." at bounding box center [301, 124] width 141 height 7
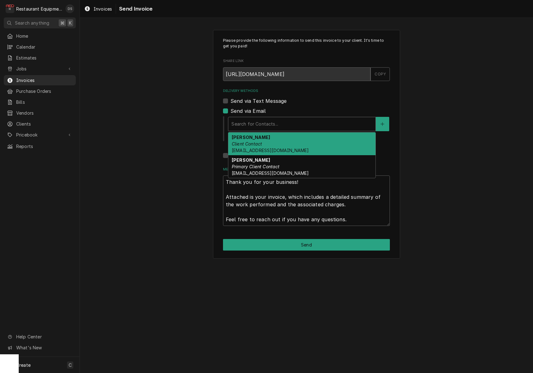
click at [261, 140] on div "[PERSON_NAME] Client Contact [EMAIL_ADDRESS][DOMAIN_NAME]" at bounding box center [301, 143] width 147 height 23
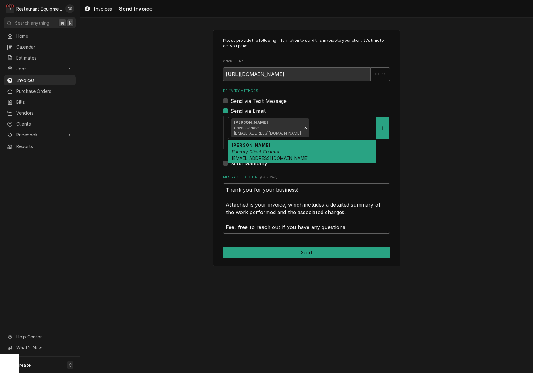
drag, startPoint x: 298, startPoint y: 123, endPoint x: 296, endPoint y: 141, distance: 18.2
click at [310, 123] on div "Delivery Methods" at bounding box center [341, 127] width 62 height 11
click at [295, 149] on div "[PERSON_NAME] Primary Client Contact [EMAIL_ADDRESS][DOMAIN_NAME]" at bounding box center [301, 151] width 147 height 23
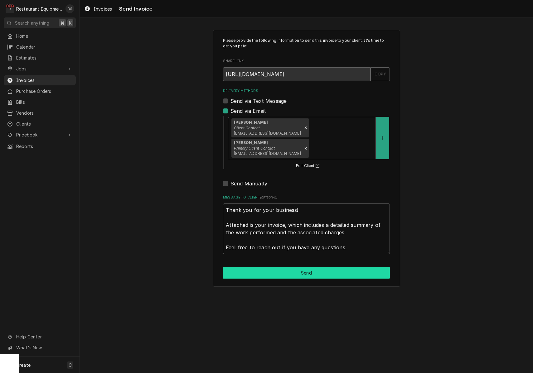
click at [306, 267] on button "Send" at bounding box center [306, 273] width 167 height 12
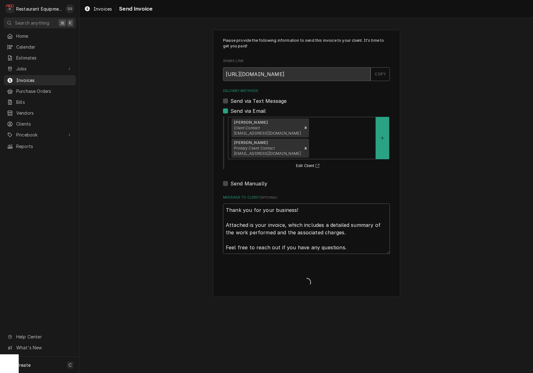
type textarea "x"
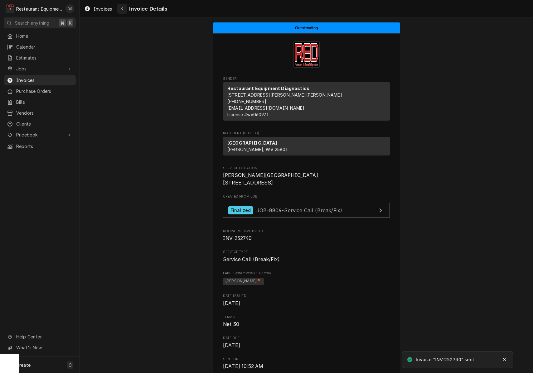
click at [120, 8] on div "Navigate back" at bounding box center [122, 9] width 6 height 6
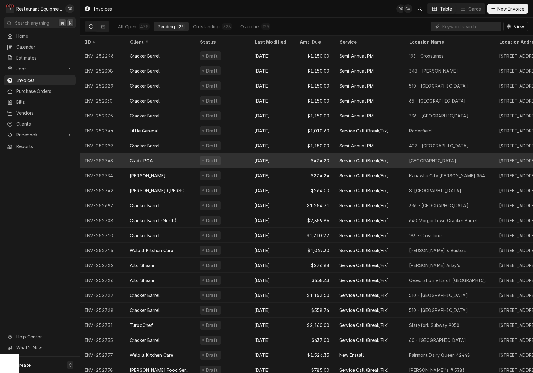
click at [233, 159] on div "Draft" at bounding box center [221, 160] width 55 height 15
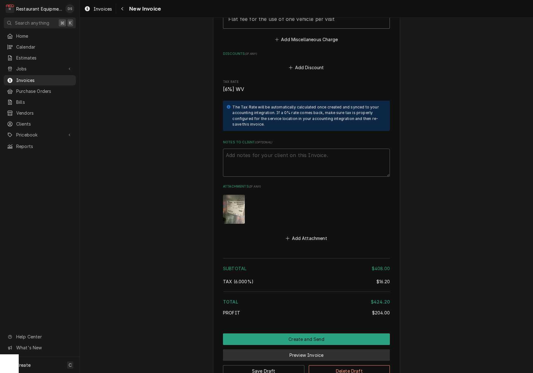
scroll to position [1000, 0]
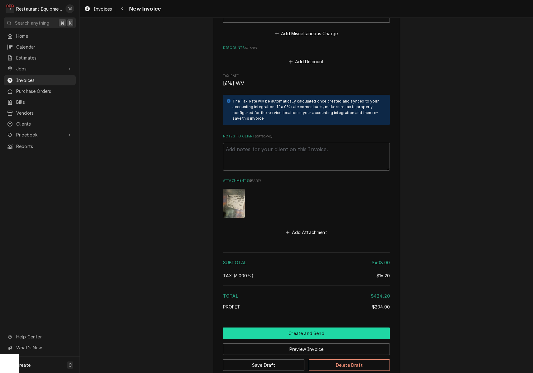
click at [288, 328] on button "Create and Send" at bounding box center [306, 334] width 167 height 12
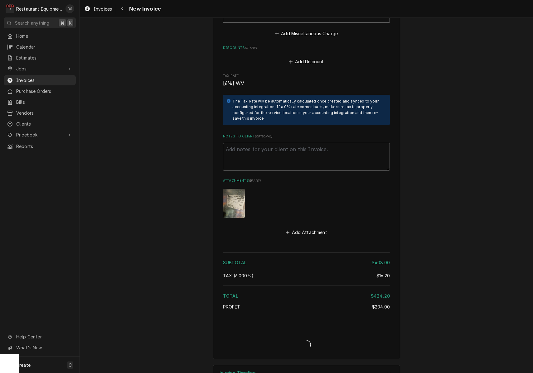
type textarea "x"
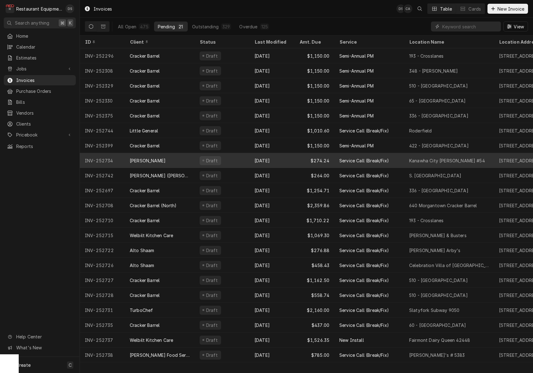
click at [285, 158] on div "[DATE]" at bounding box center [271, 160] width 45 height 15
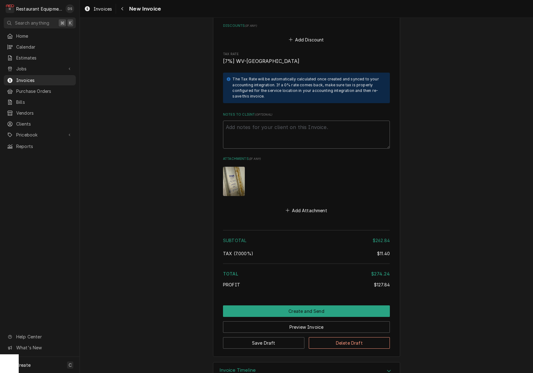
scroll to position [1208, 0]
click at [305, 322] on button "Preview Invoice" at bounding box center [306, 328] width 167 height 12
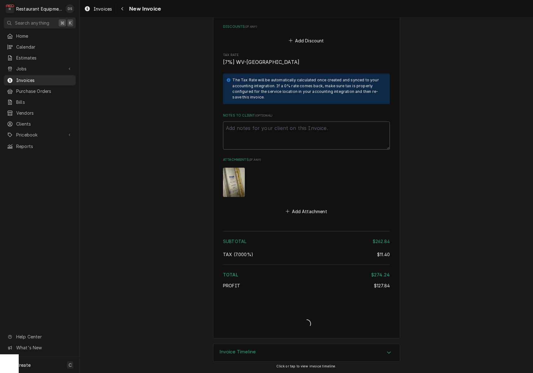
scroll to position [1188, 0]
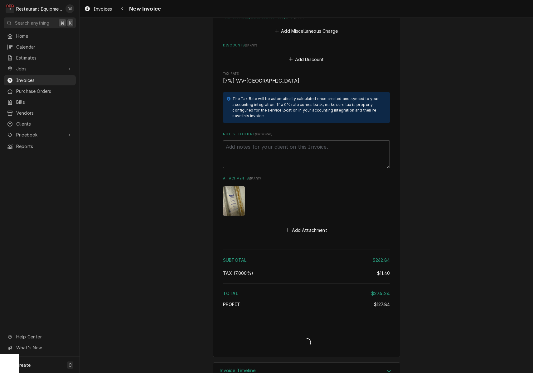
type textarea "x"
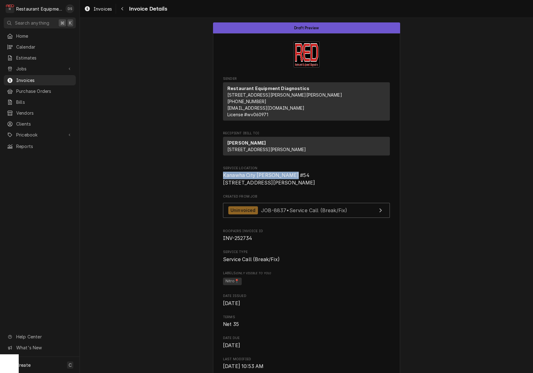
drag, startPoint x: 225, startPoint y: 186, endPoint x: 297, endPoint y: 187, distance: 72.0
click at [300, 186] on span "Kanawha City Bob Evans #54 101 Alex Ln Charleston, WV 25304" at bounding box center [306, 179] width 167 height 15
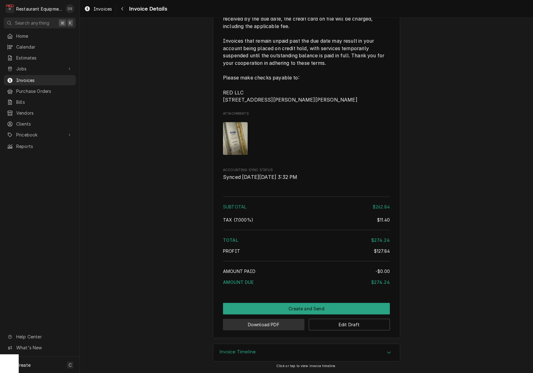
click at [278, 320] on button "Download PDF" at bounding box center [263, 325] width 81 height 12
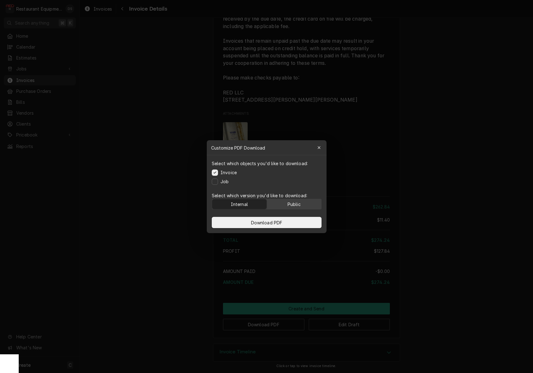
drag, startPoint x: 304, startPoint y: 201, endPoint x: 301, endPoint y: 205, distance: 4.9
click at [303, 201] on button "Public" at bounding box center [293, 204] width 55 height 10
click at [297, 219] on button "Download PDF" at bounding box center [267, 222] width 110 height 11
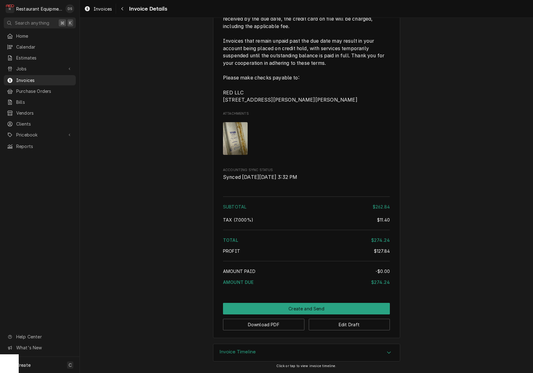
click at [296, 223] on div "Tax ( 7.000% )" at bounding box center [300, 220] width 154 height 7
click at [319, 306] on button "Create and Send" at bounding box center [306, 309] width 167 height 12
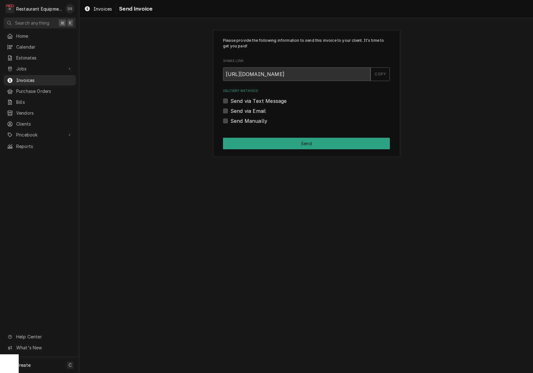
click at [230, 111] on label "Send via Email" at bounding box center [247, 110] width 35 height 7
click at [230, 111] on input "Send via Email" at bounding box center [313, 114] width 167 height 14
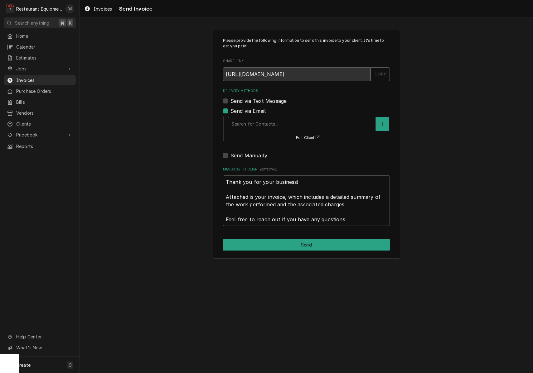
click at [230, 111] on label "Send via Email" at bounding box center [247, 110] width 35 height 7
click at [230, 111] on input "Send via Email" at bounding box center [313, 114] width 167 height 14
checkbox input "false"
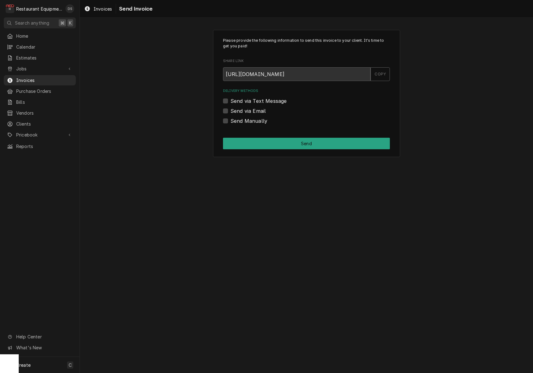
click at [230, 118] on label "Send Manually" at bounding box center [248, 120] width 37 height 7
click at [230, 118] on input "Send Manually" at bounding box center [313, 124] width 167 height 14
checkbox input "true"
click at [283, 140] on button "Send" at bounding box center [306, 144] width 167 height 12
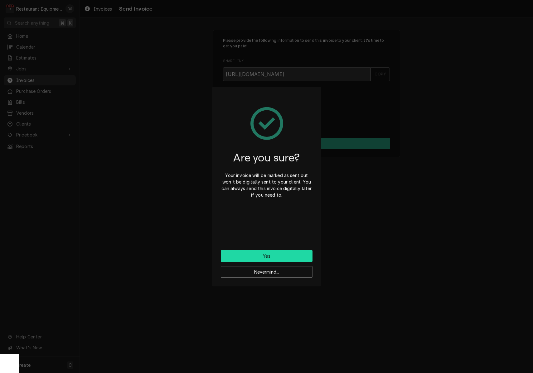
click at [268, 256] on button "Yes" at bounding box center [267, 256] width 92 height 12
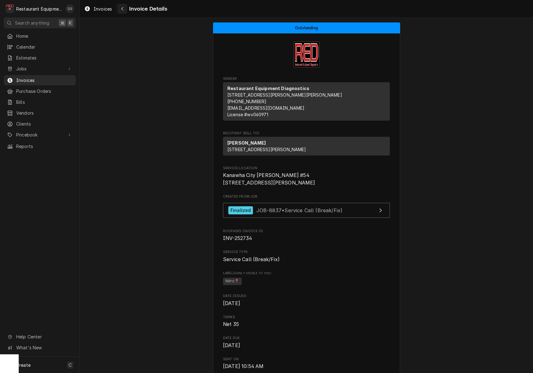
click at [125, 7] on div "Navigate back" at bounding box center [122, 9] width 6 height 6
